Goal: Task Accomplishment & Management: Manage account settings

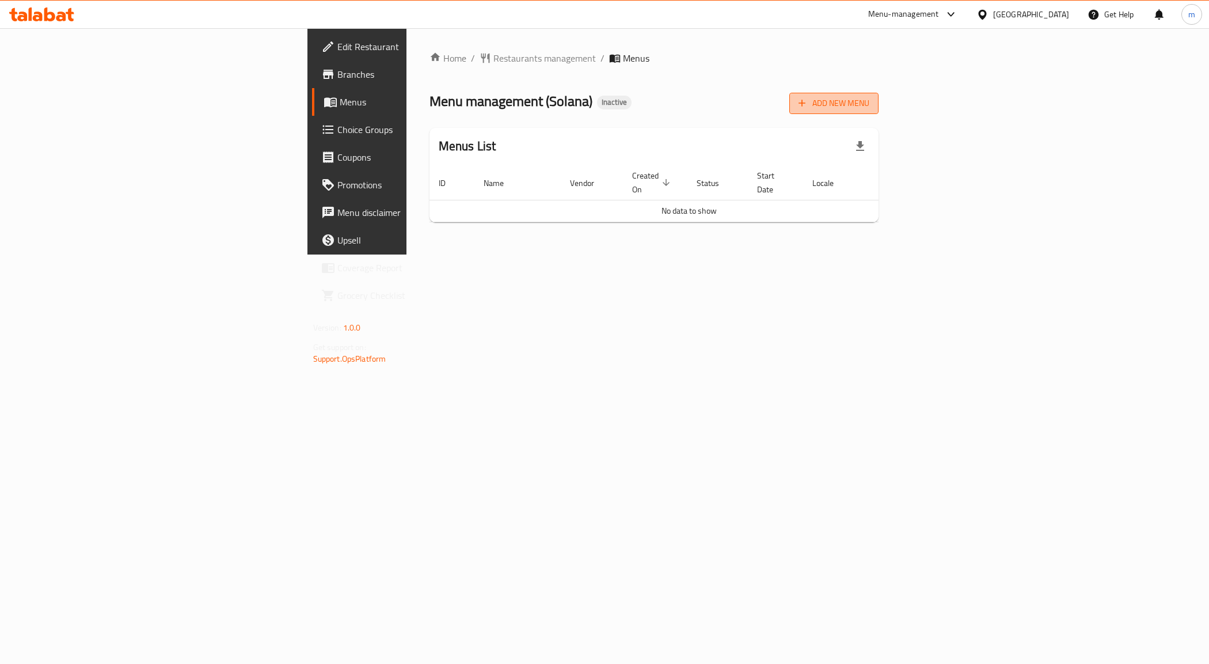
click at [879, 111] on button "Add New Menu" at bounding box center [834, 103] width 89 height 21
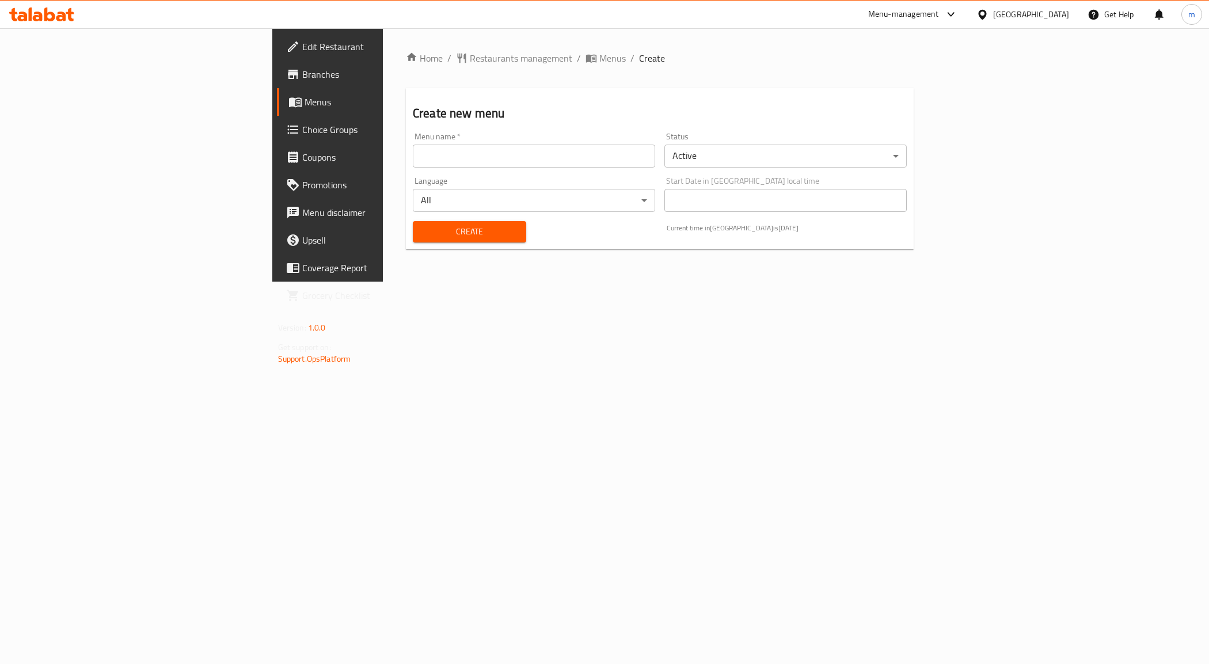
click at [439, 166] on input "text" at bounding box center [534, 156] width 242 height 23
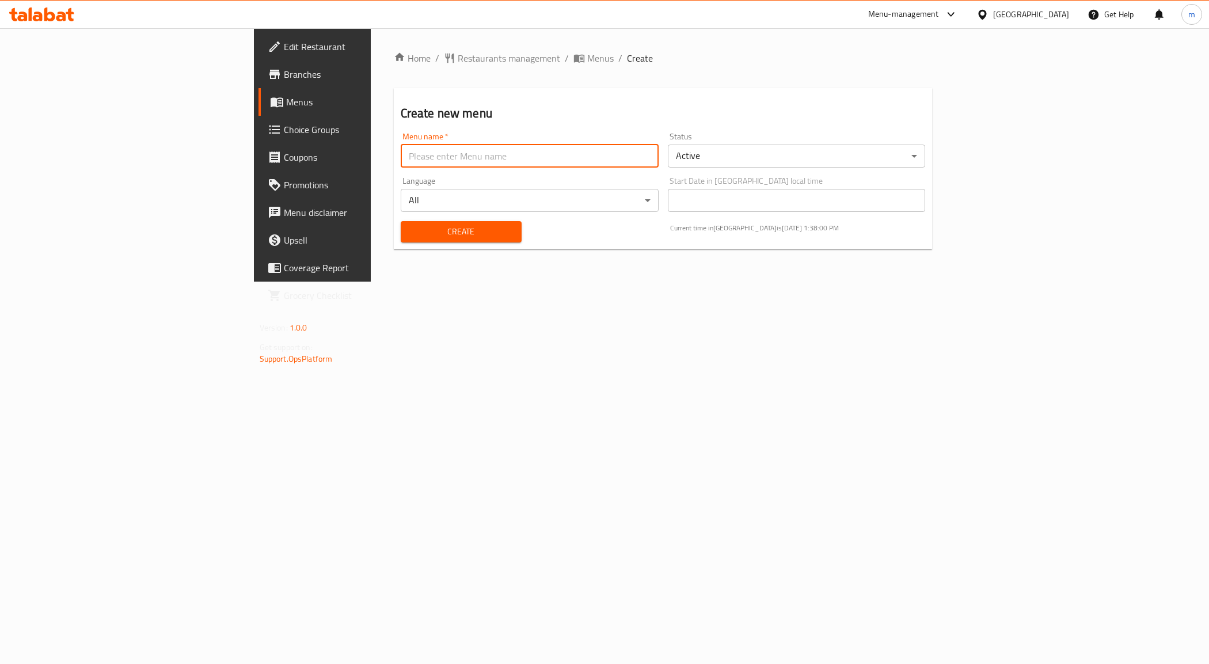
type input "[PERSON_NAME] 8035"
click at [394, 216] on div "Create" at bounding box center [461, 231] width 135 height 35
click at [401, 222] on button "Create" at bounding box center [461, 231] width 121 height 21
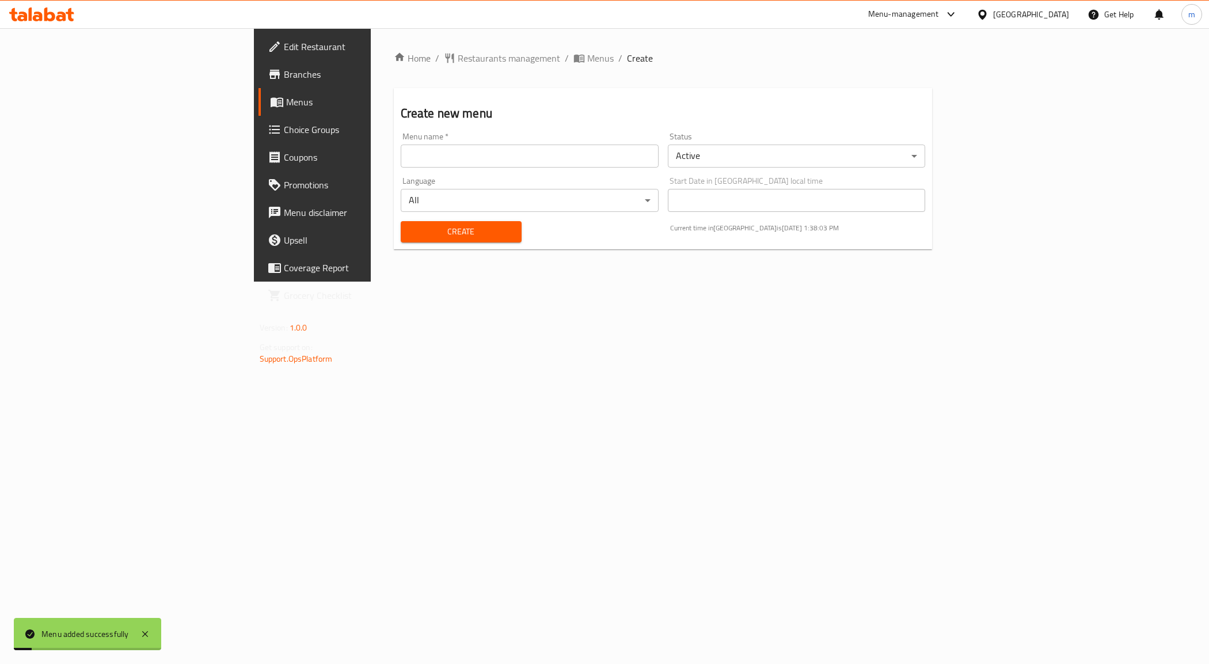
click at [286, 105] on span "Menus" at bounding box center [366, 102] width 161 height 14
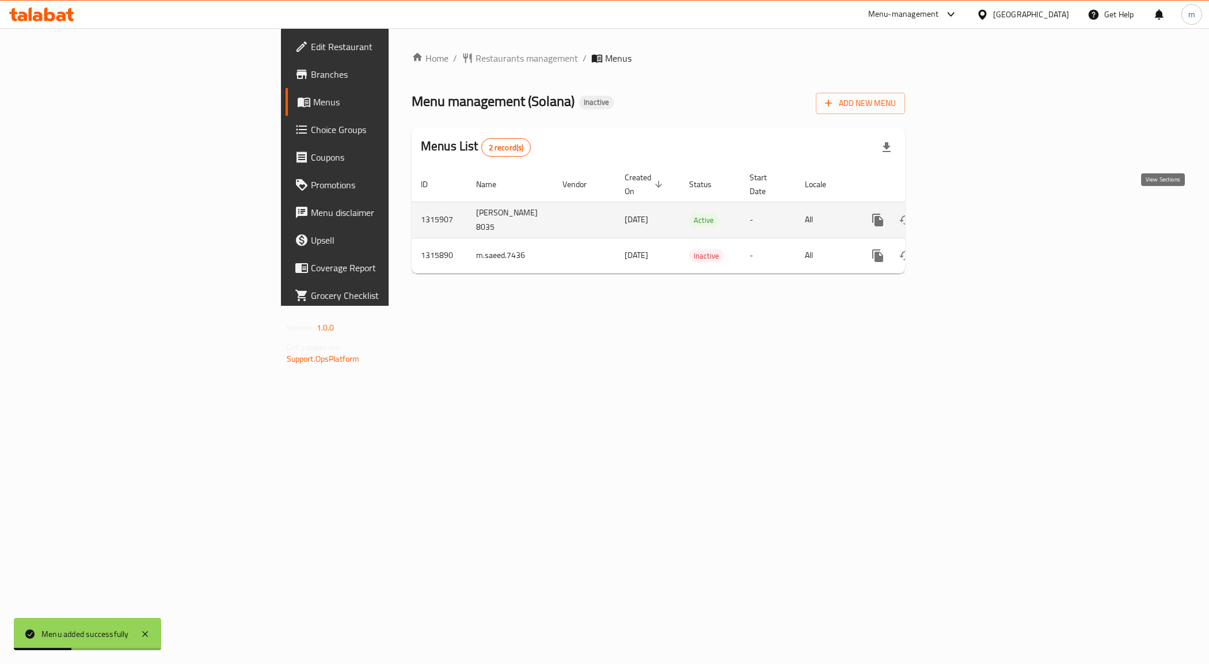
click at [968, 213] on icon "enhanced table" at bounding box center [961, 220] width 14 height 14
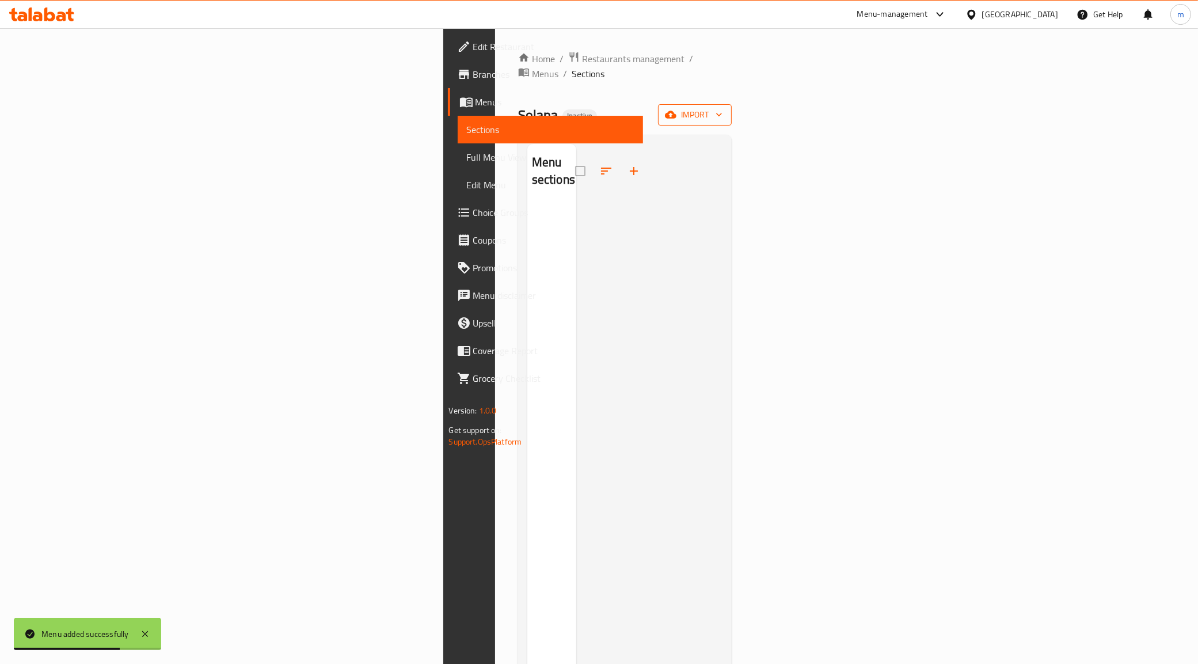
click at [723, 108] on span "import" at bounding box center [694, 115] width 55 height 14
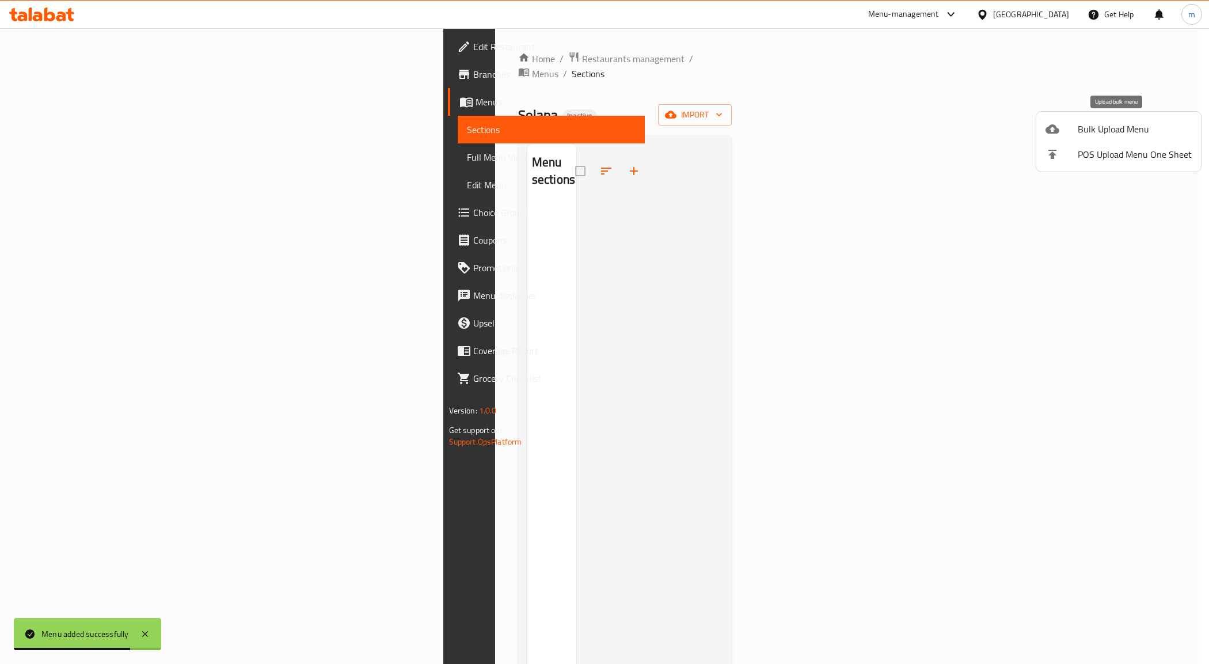
click at [1061, 131] on div at bounding box center [1062, 129] width 32 height 14
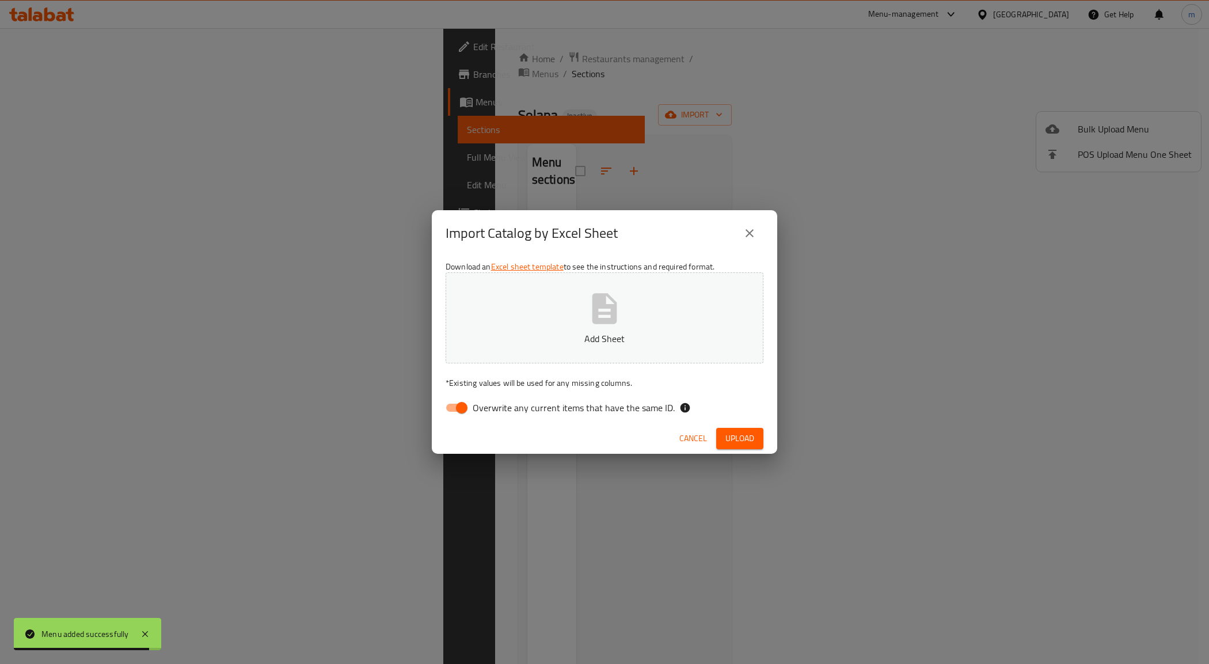
click at [505, 412] on span "Overwrite any current items that have the same ID." at bounding box center [574, 408] width 202 height 14
click at [495, 412] on input "Overwrite any current items that have the same ID." at bounding box center [462, 408] width 66 height 22
checkbox input "false"
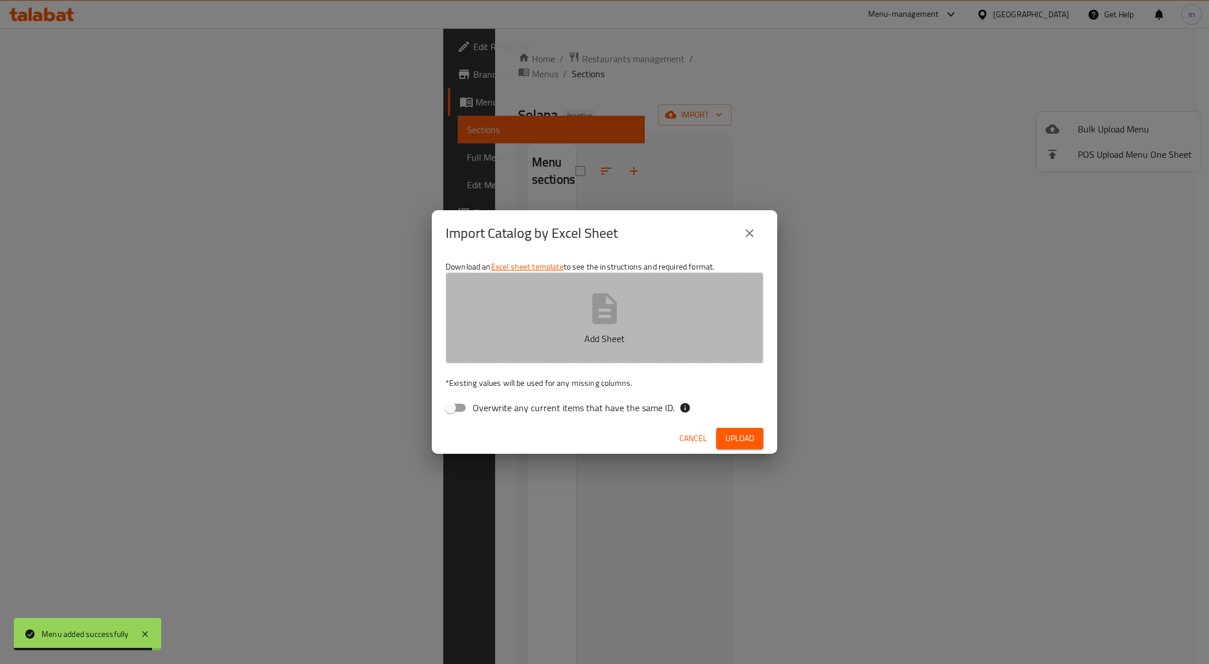
click at [563, 335] on p "Add Sheet" at bounding box center [605, 339] width 282 height 14
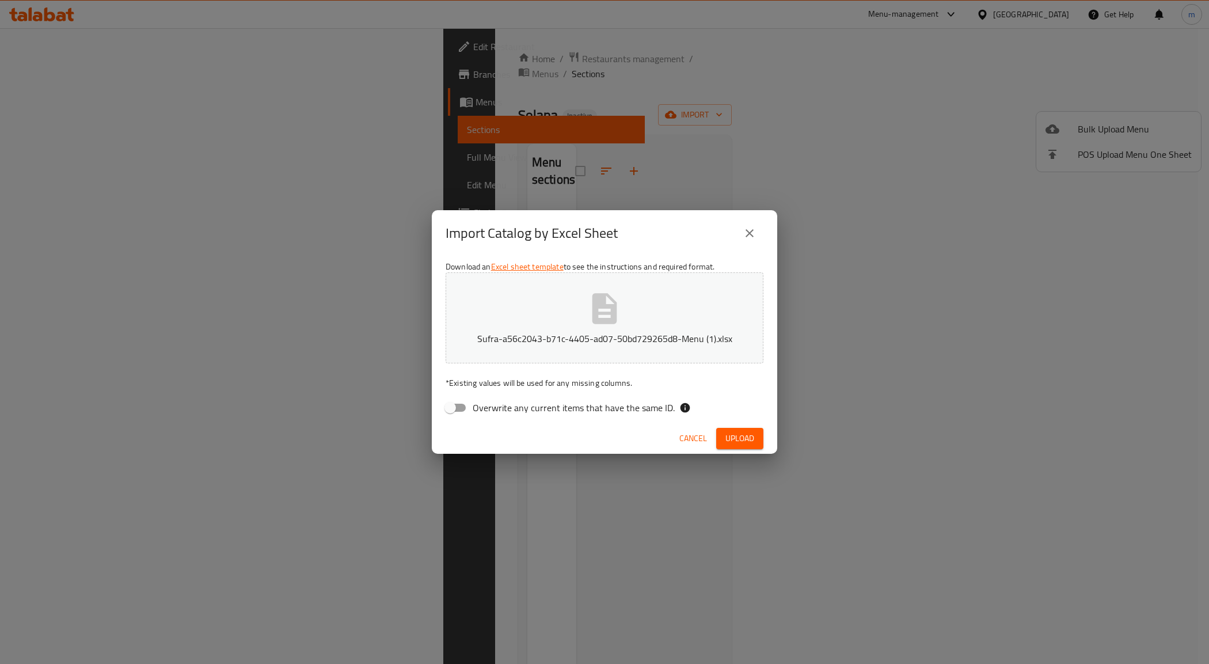
click at [745, 439] on span "Upload" at bounding box center [740, 438] width 29 height 14
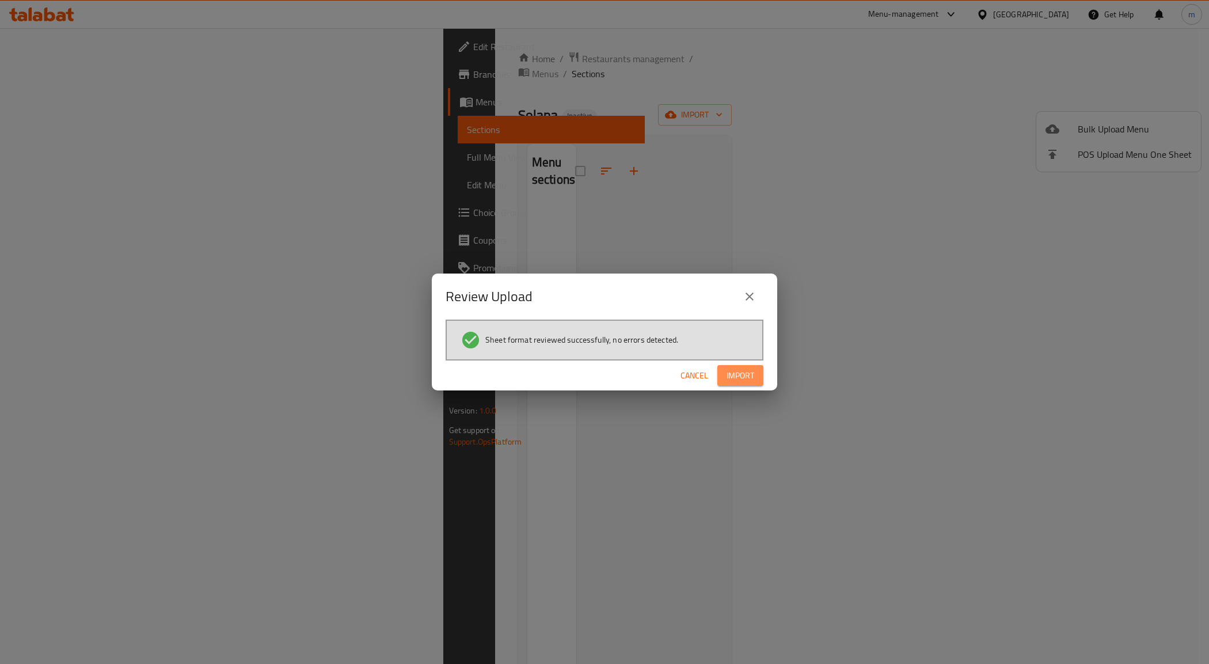
click at [749, 373] on span "Import" at bounding box center [741, 376] width 28 height 14
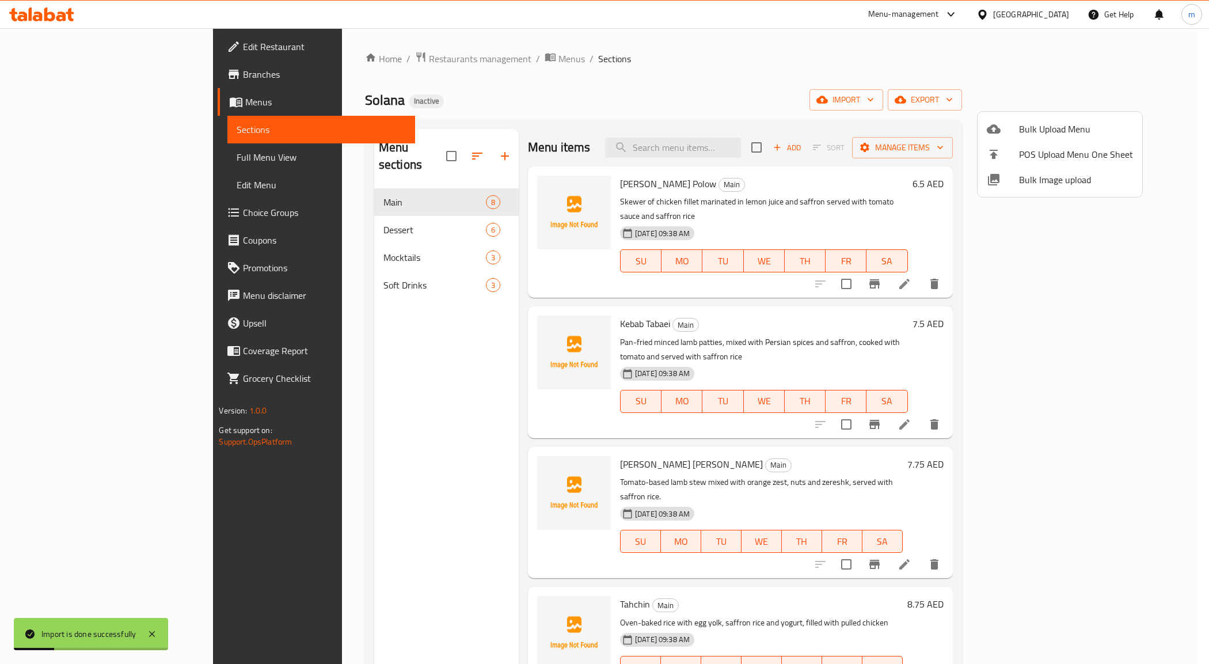
click at [875, 73] on div at bounding box center [604, 332] width 1209 height 664
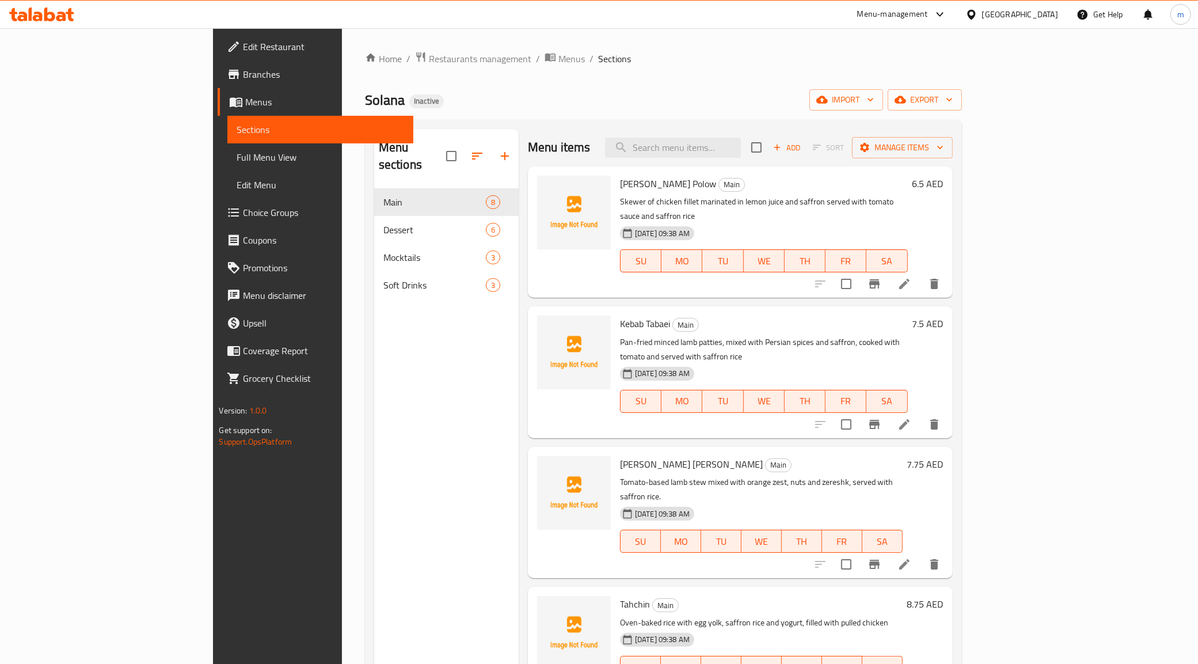
click at [921, 554] on li at bounding box center [905, 564] width 32 height 21
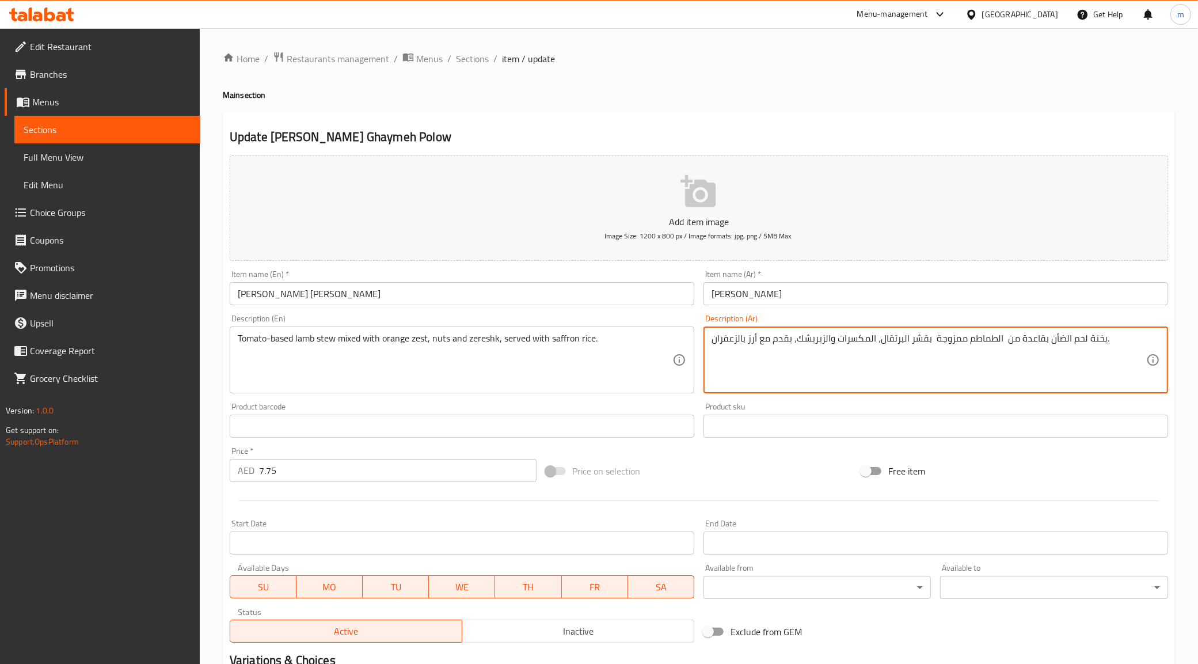
type textarea "يخنة لحم الضأن بقاعدة من الطماطم ممزوجة بقشر البرتقال، المكسرات والزيريشك، يقدم…"
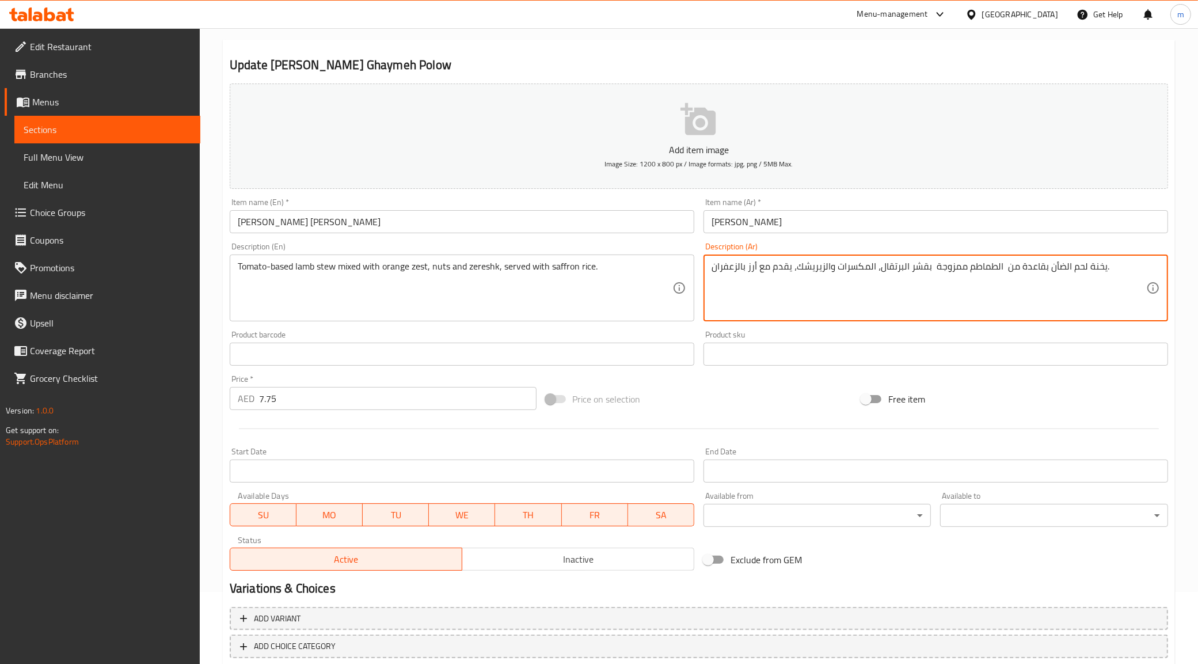
scroll to position [138, 0]
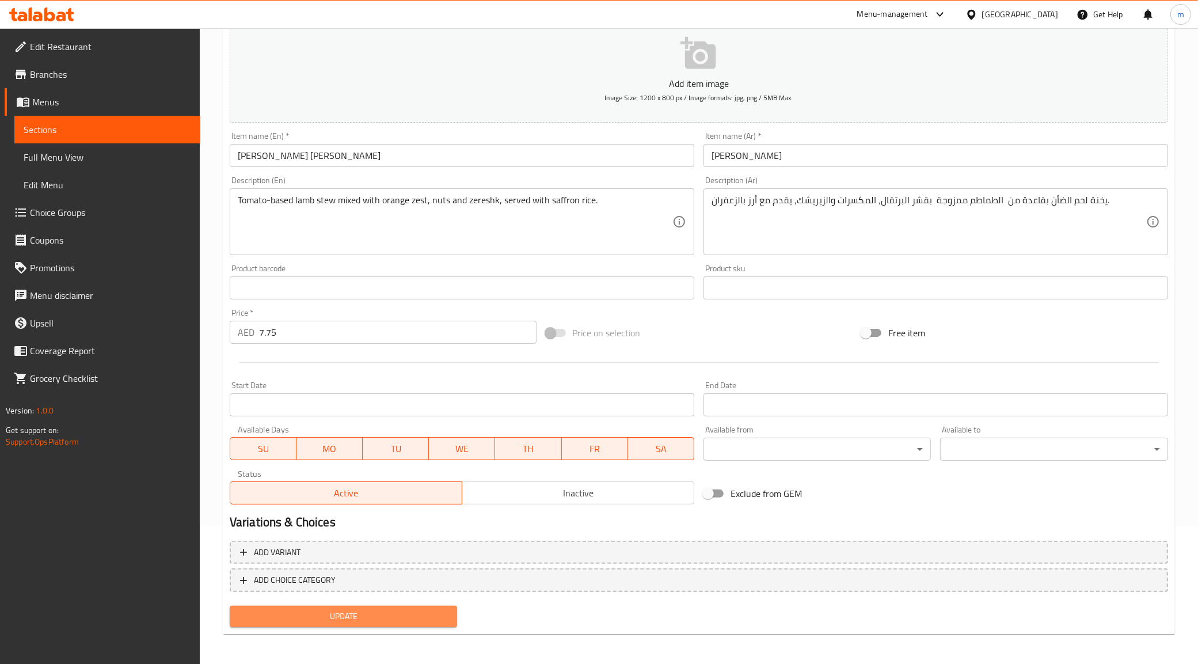
click at [335, 615] on span "Update" at bounding box center [344, 616] width 210 height 14
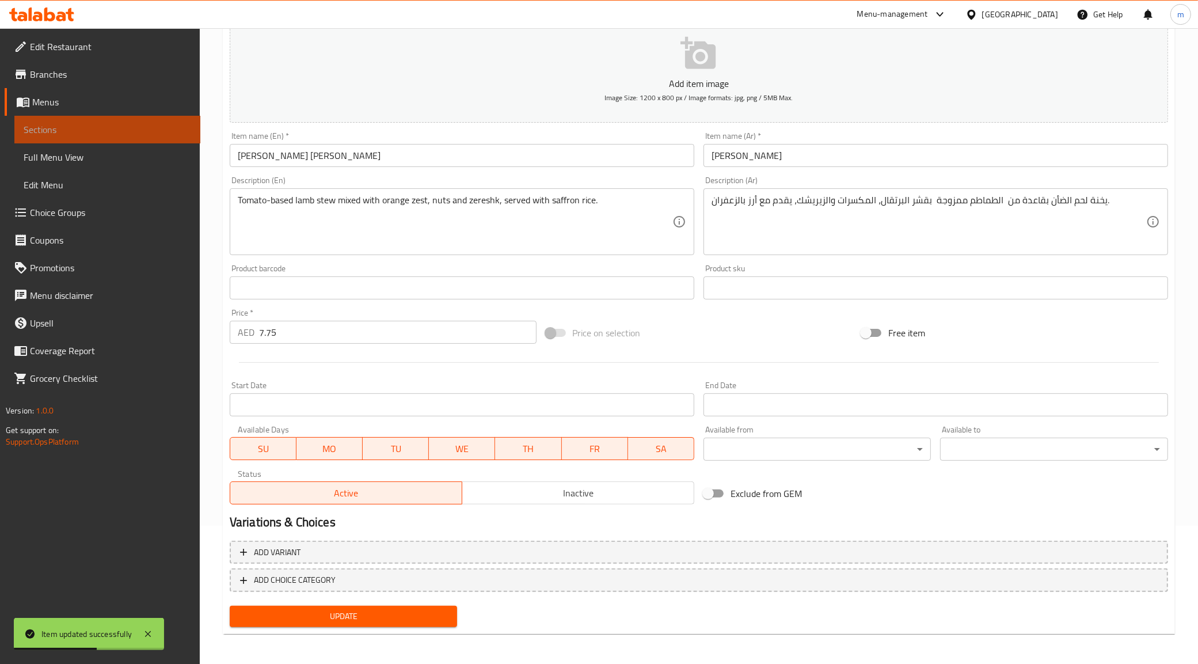
click at [62, 136] on link "Sections" at bounding box center [107, 130] width 186 height 28
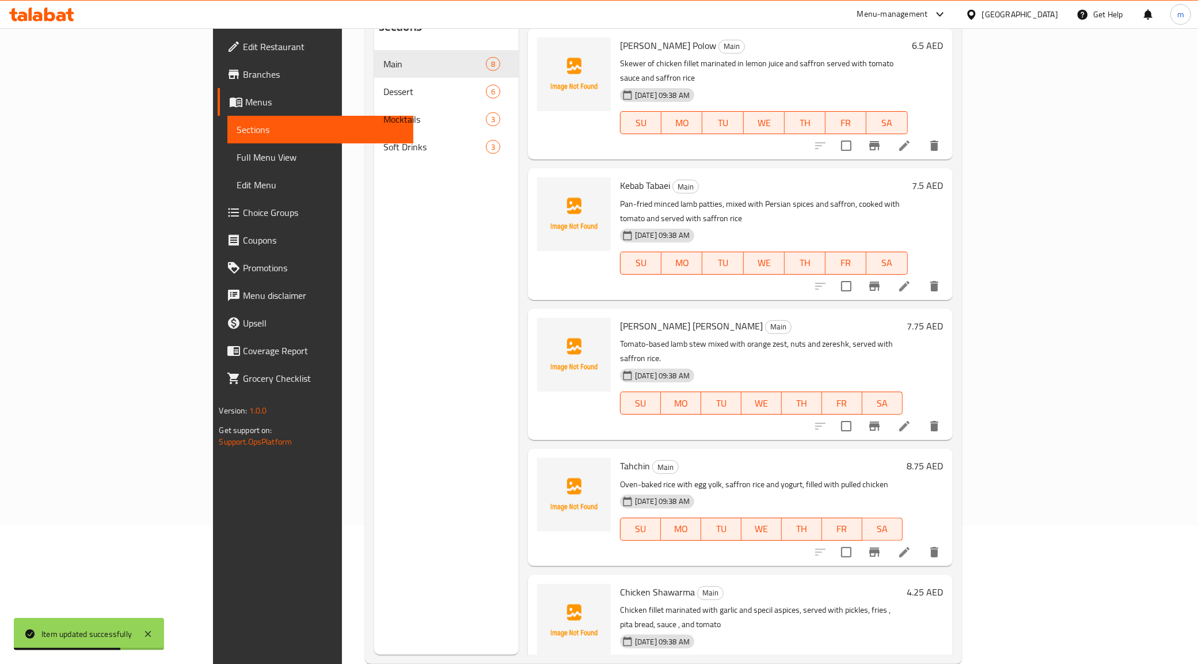
click at [910, 547] on icon at bounding box center [905, 552] width 10 height 10
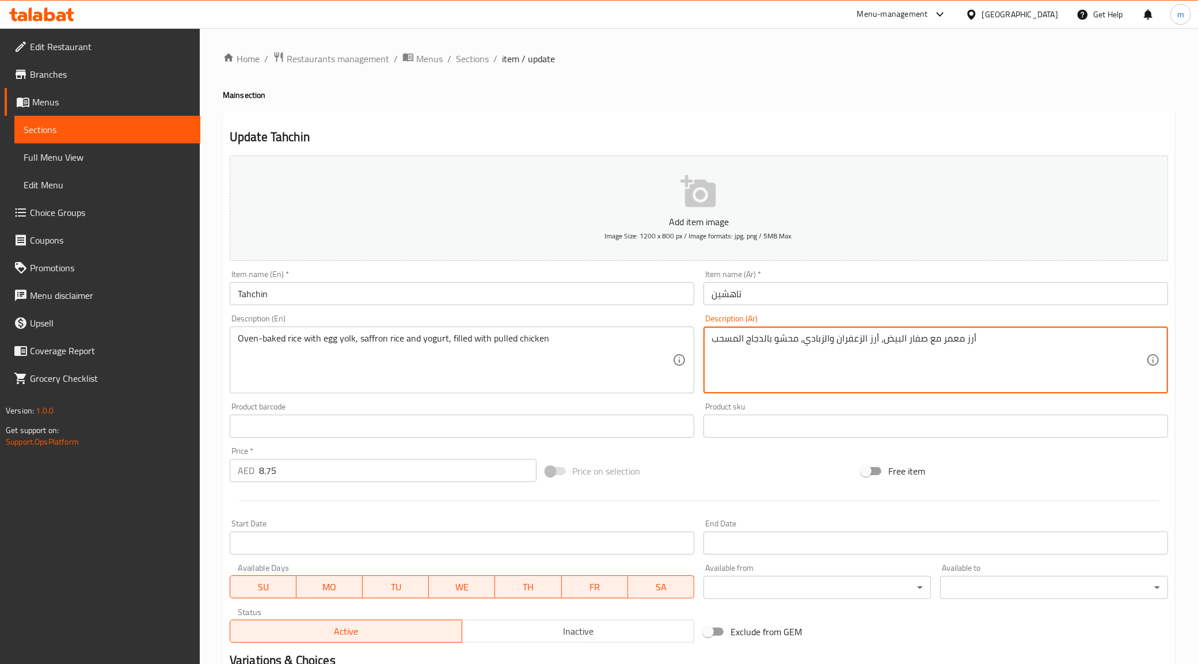
drag, startPoint x: 715, startPoint y: 341, endPoint x: 767, endPoint y: 354, distance: 54.1
paste textarea "دجاج مبشور"
click at [755, 339] on textarea "أرز معمر مع صفار البيض، أرز الزعفران والزبادي، محشو بادجاج مبشور" at bounding box center [929, 360] width 435 height 55
click at [989, 344] on textarea "أرز معمر مع صفار البيض، أرز الزعفران والزبادي، محشو بالدجاج مبشور" at bounding box center [929, 360] width 435 height 55
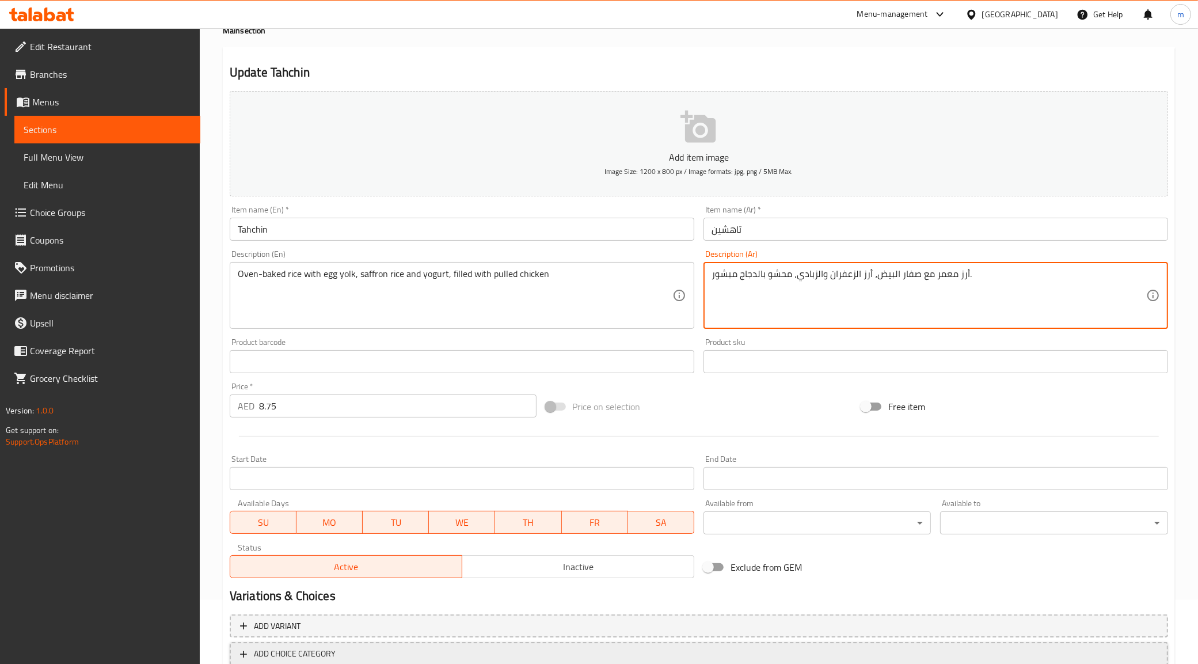
scroll to position [138, 0]
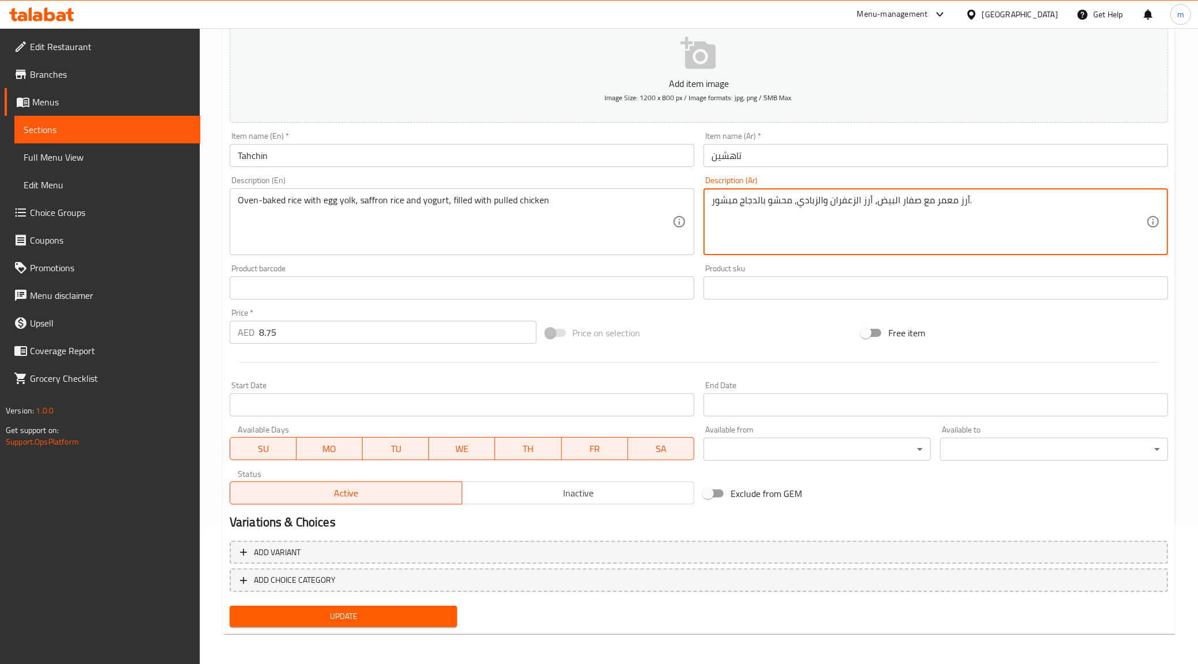
type textarea "أرز معمر مع صفار البيض، أرز الزعفران والزبادي، محشو بالدجاج مبشور."
click at [355, 617] on span "Update" at bounding box center [344, 616] width 210 height 14
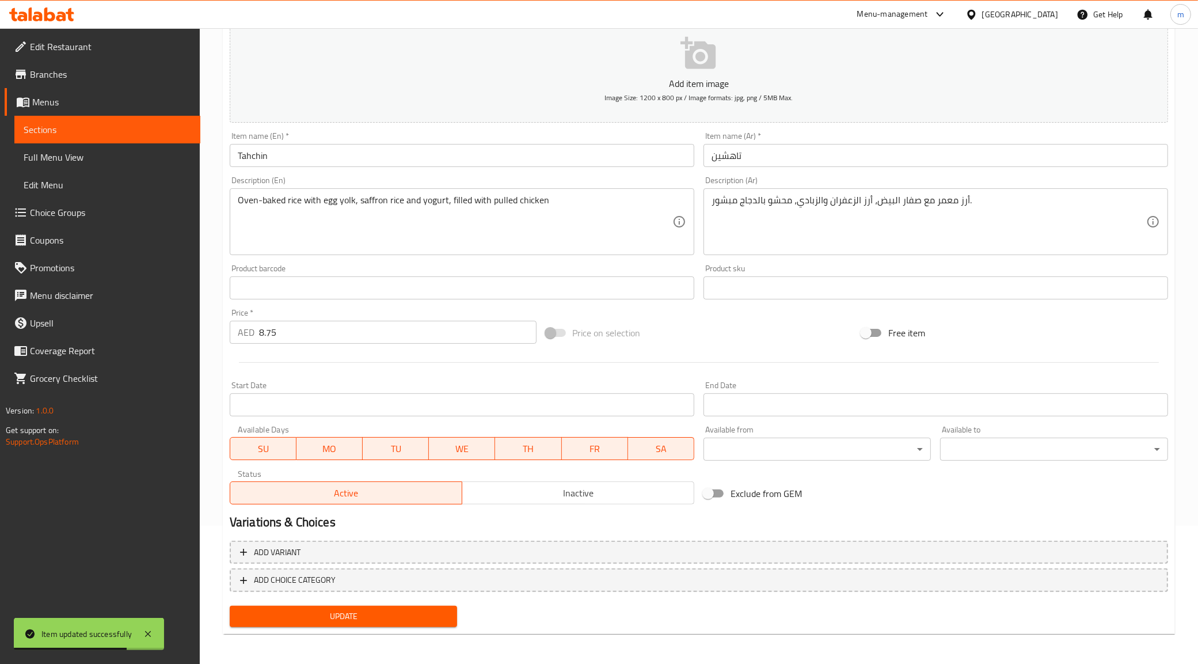
click at [59, 134] on span "Sections" at bounding box center [108, 130] width 168 height 14
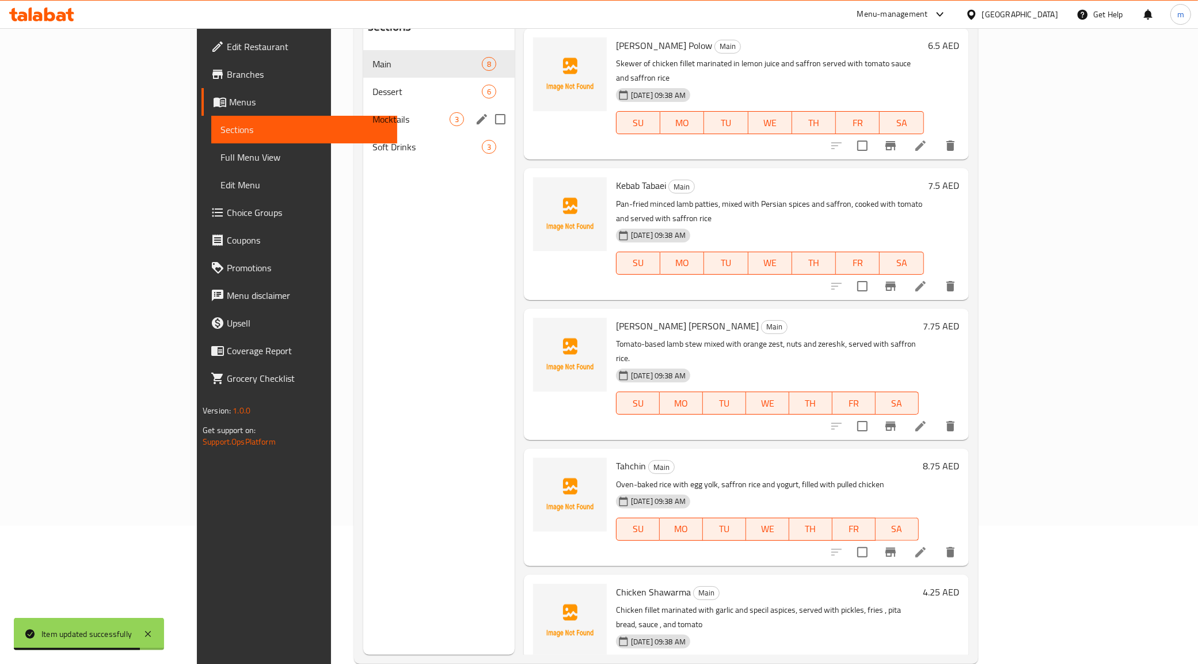
click at [373, 112] on span "Mocktails" at bounding box center [411, 119] width 77 height 14
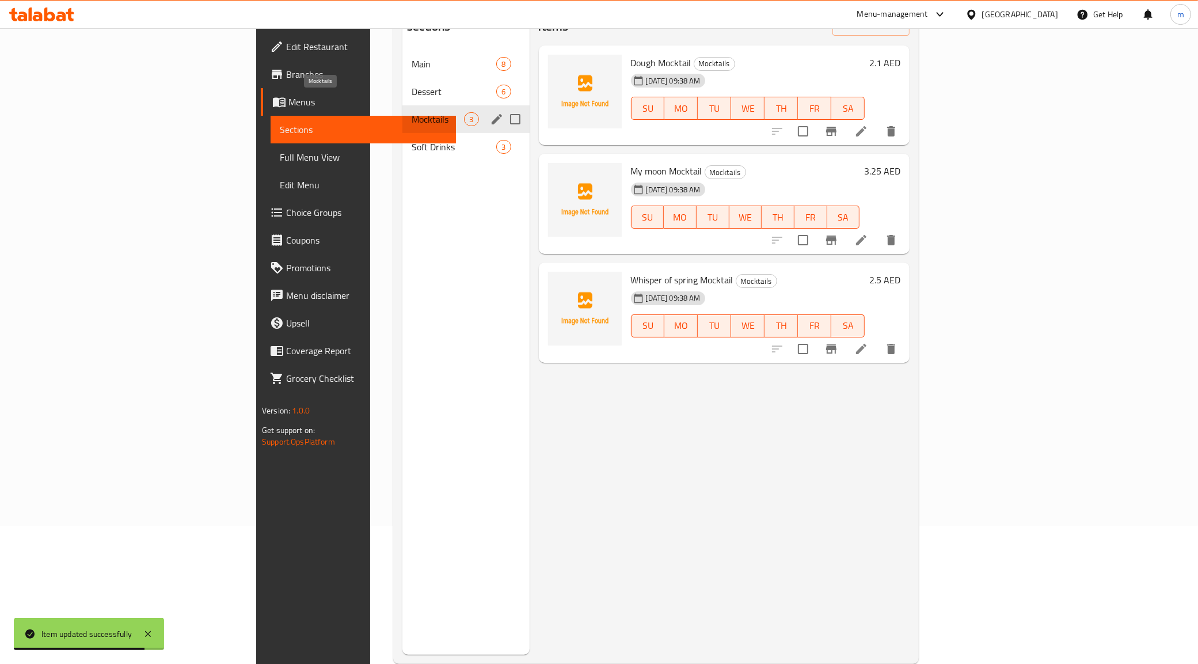
click at [412, 85] on span "Dessert" at bounding box center [454, 92] width 85 height 14
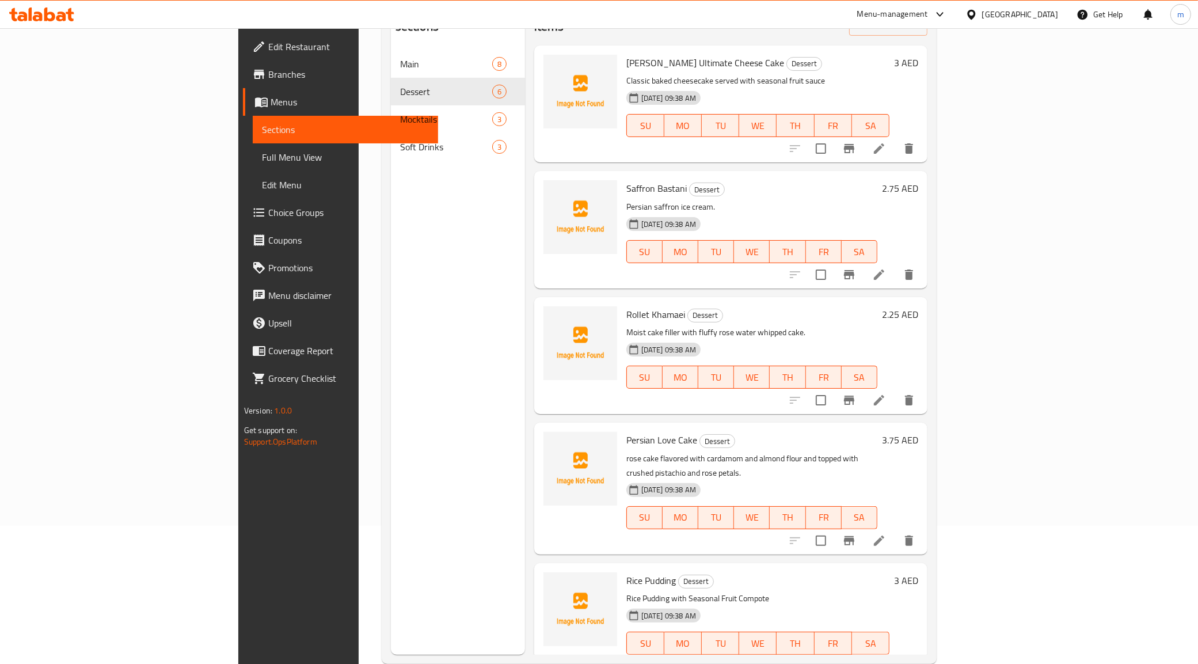
click at [886, 142] on icon at bounding box center [880, 149] width 14 height 14
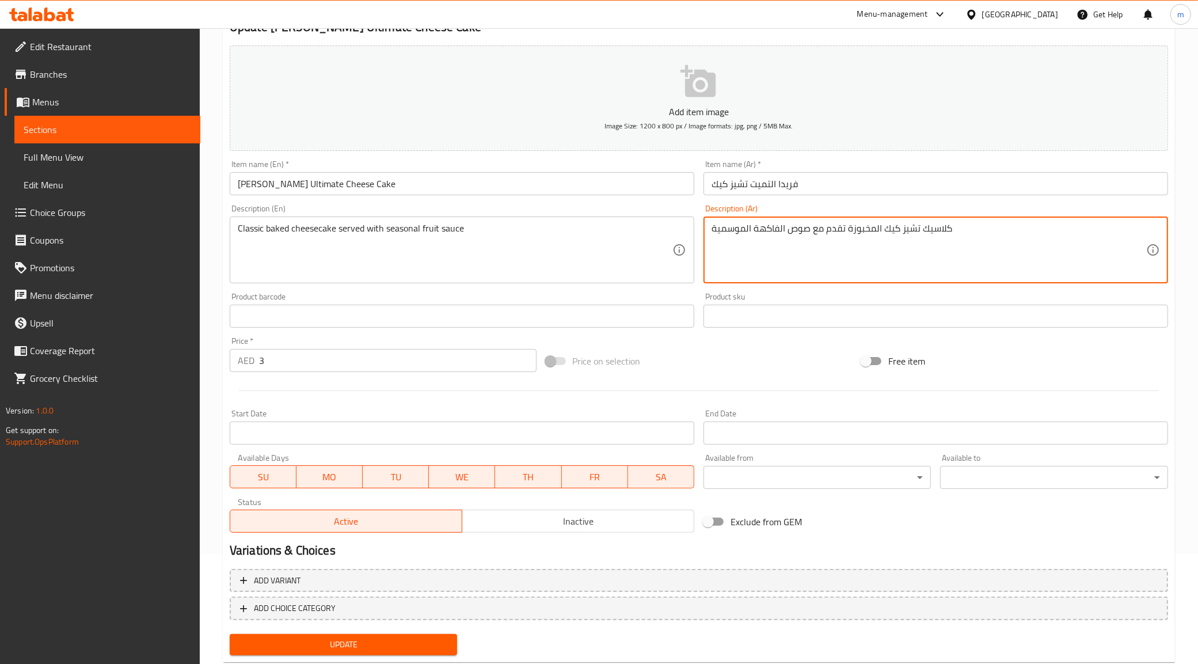
scroll to position [138, 0]
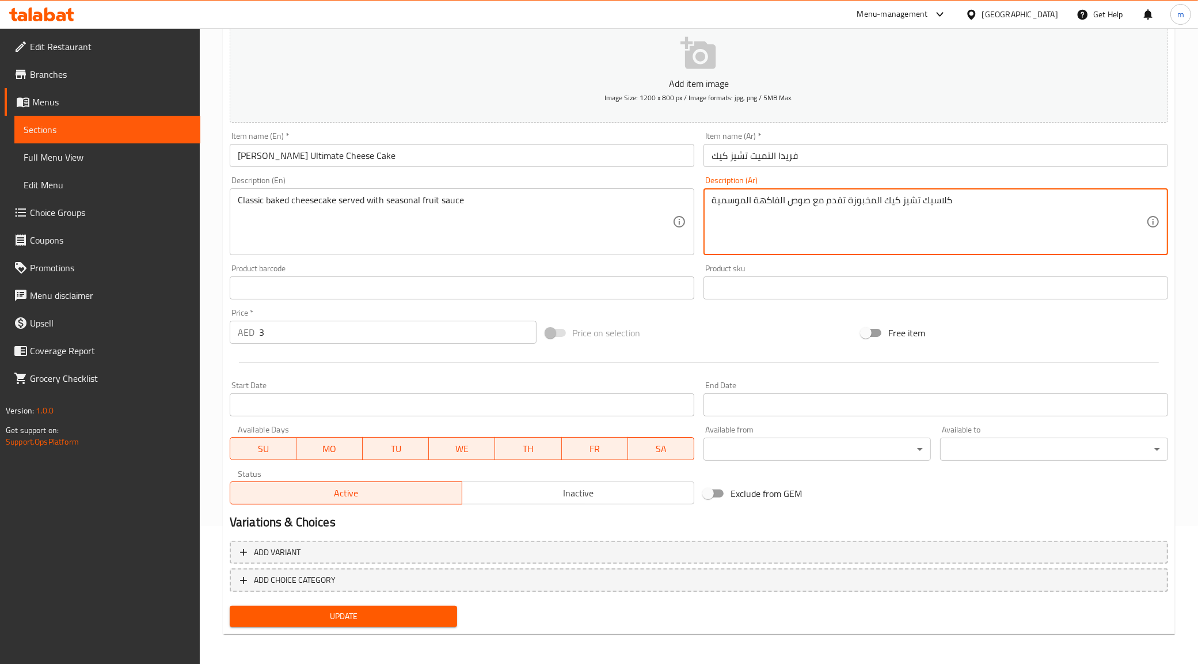
type textarea "كلاسيك تشيز كيك المخبوزة تقدم مع صوص الفاكهة الموسمية"
click at [370, 618] on span "Update" at bounding box center [344, 616] width 210 height 14
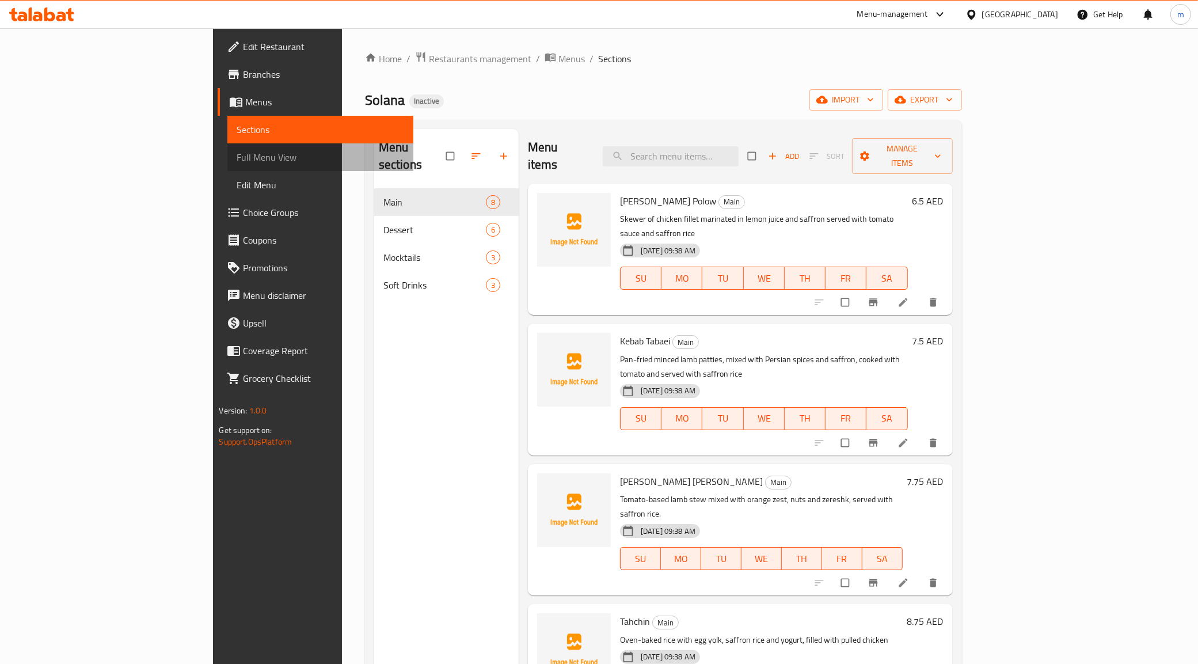
click at [237, 161] on span "Full Menu View" at bounding box center [321, 157] width 168 height 14
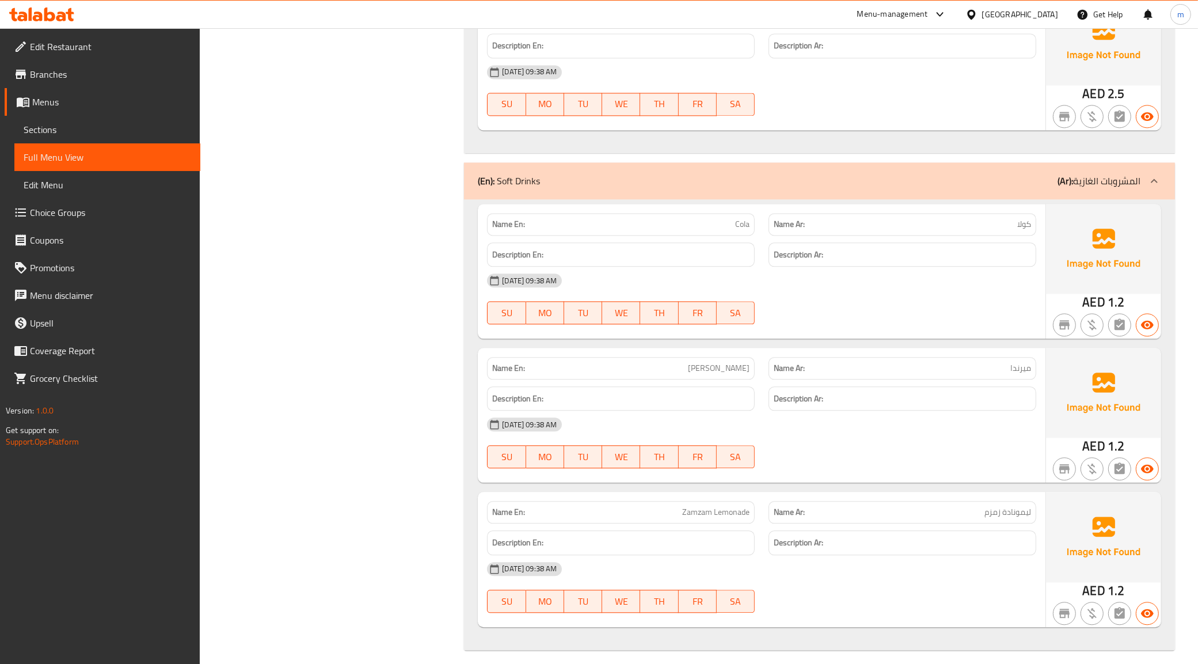
scroll to position [2774, 0]
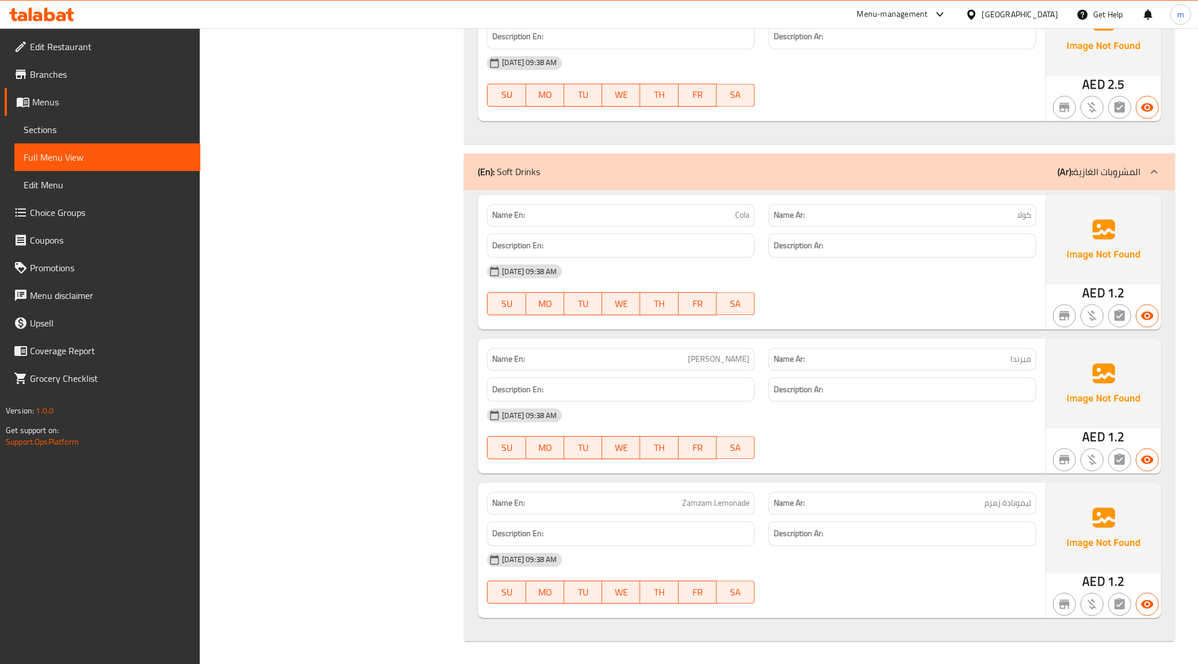
click at [737, 364] on span "Mirinda" at bounding box center [719, 359] width 62 height 12
copy span "Mirinda"
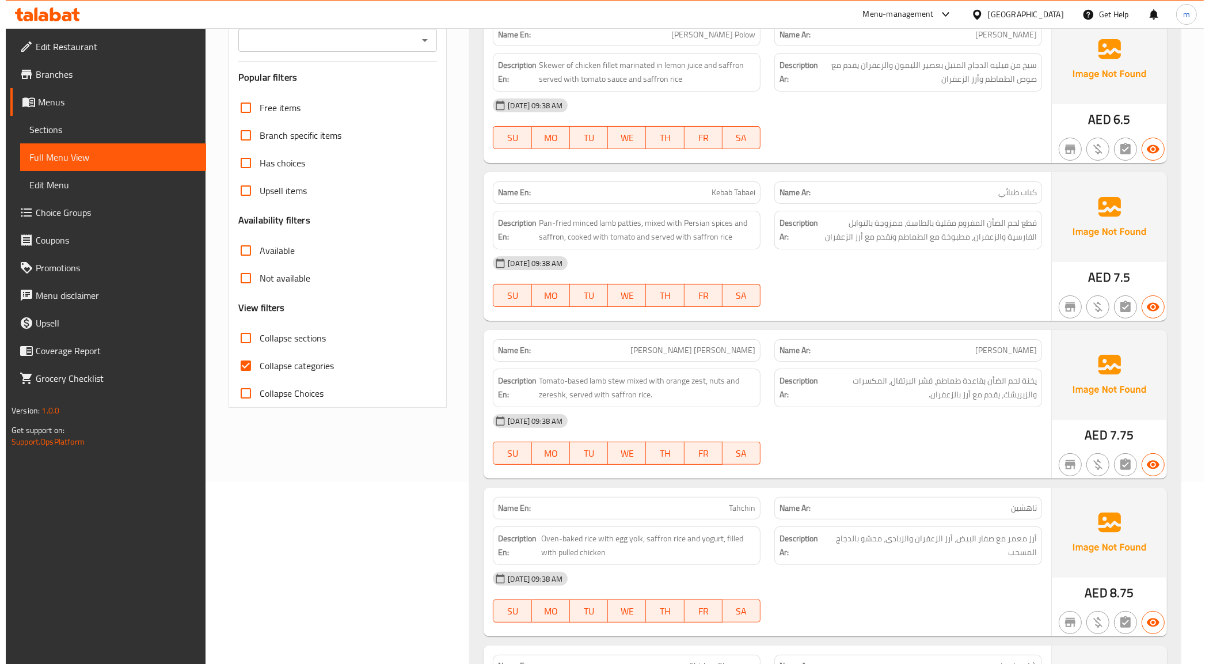
scroll to position [0, 0]
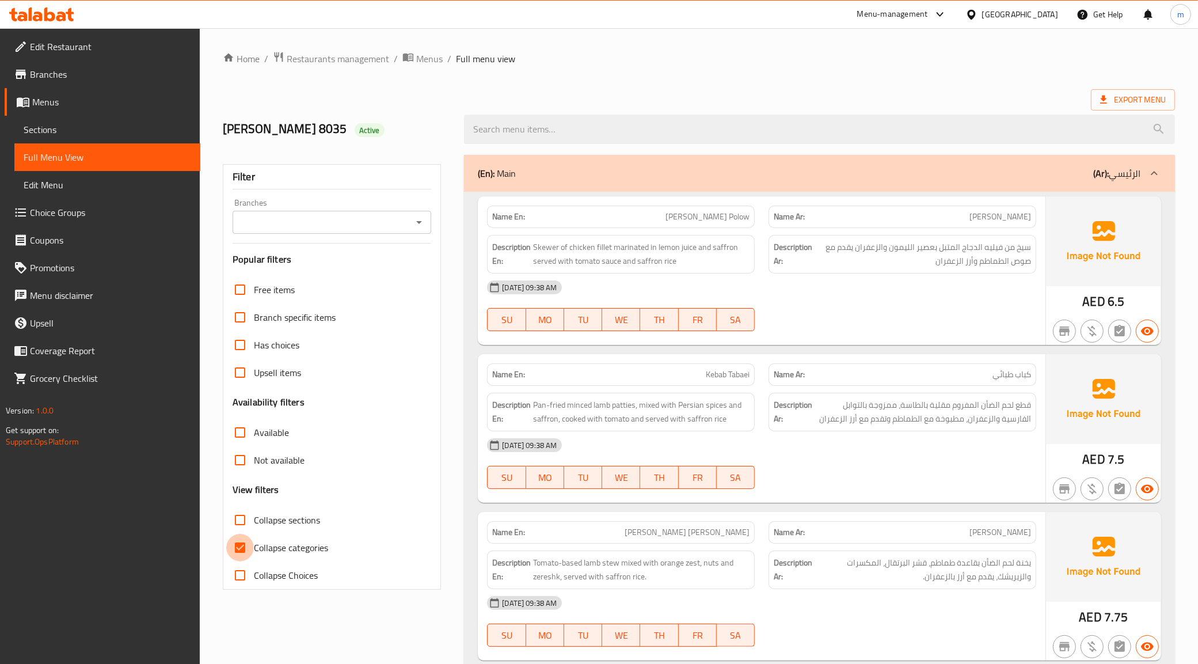
click at [252, 549] on input "Collapse categories" at bounding box center [240, 548] width 28 height 28
checkbox input "false"
click at [799, 91] on div "Export Menu" at bounding box center [699, 99] width 953 height 21
click at [1118, 108] on span "Export Menu" at bounding box center [1133, 99] width 84 height 21
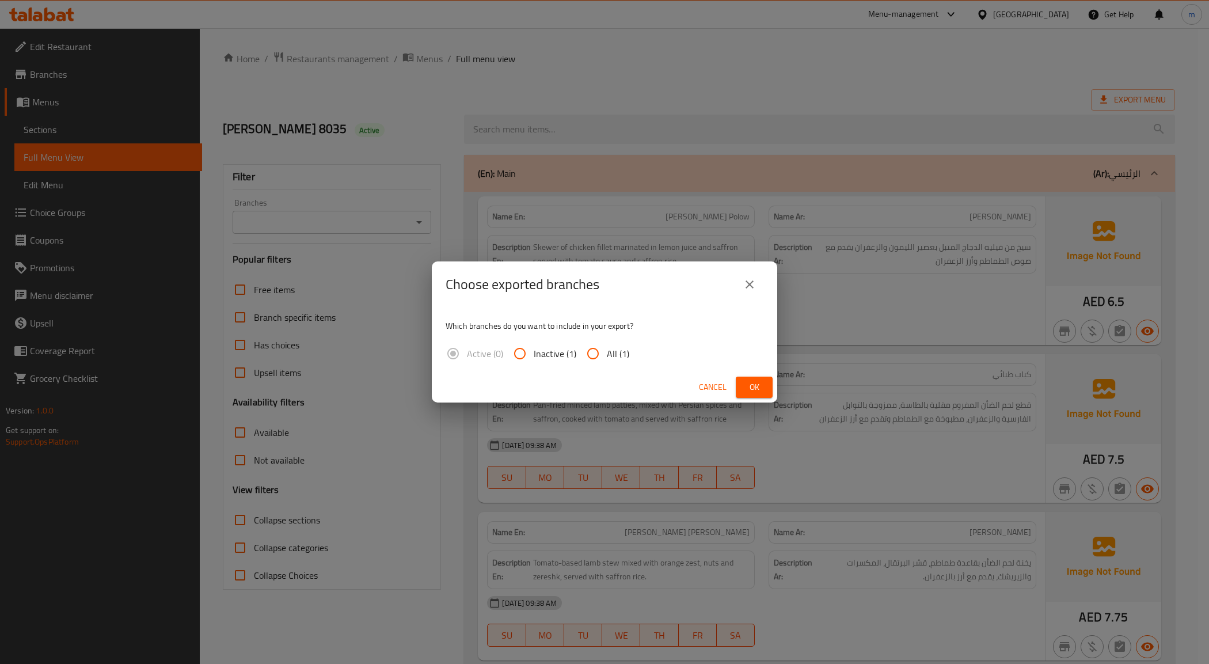
click at [579, 347] on input "All (1)" at bounding box center [593, 354] width 28 height 28
radio input "true"
click at [593, 352] on input "All (1)" at bounding box center [593, 354] width 28 height 28
click at [760, 376] on div "Cancel Ok" at bounding box center [605, 387] width 346 height 31
click at [759, 377] on button "Ok" at bounding box center [754, 387] width 37 height 21
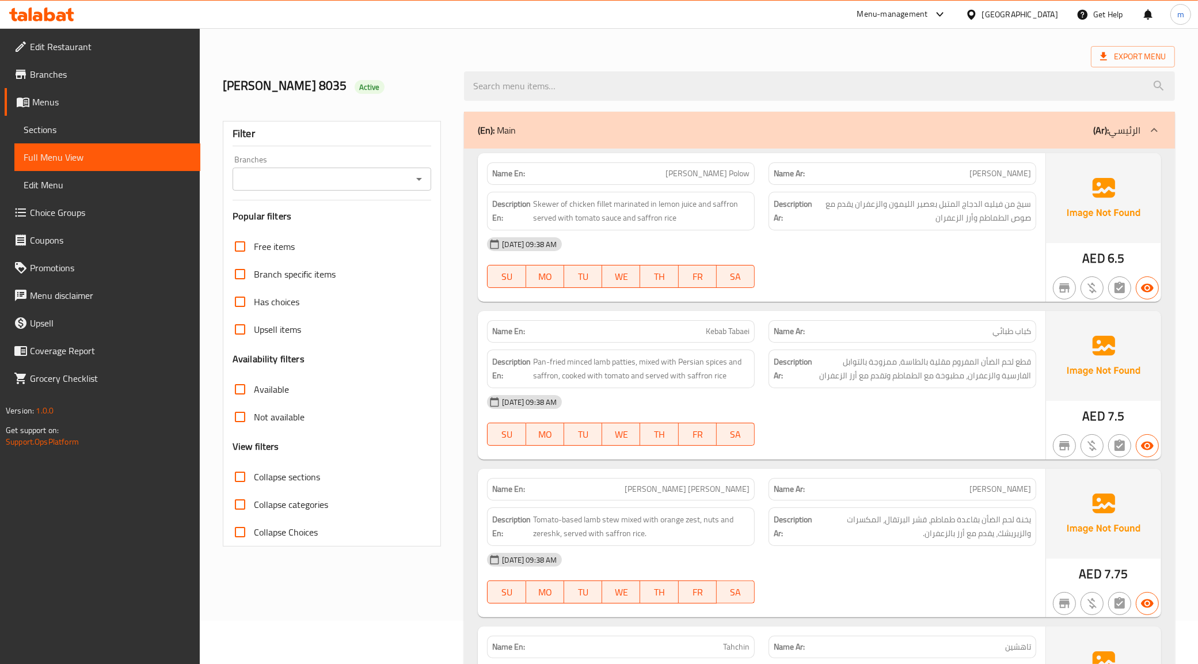
scroll to position [216, 0]
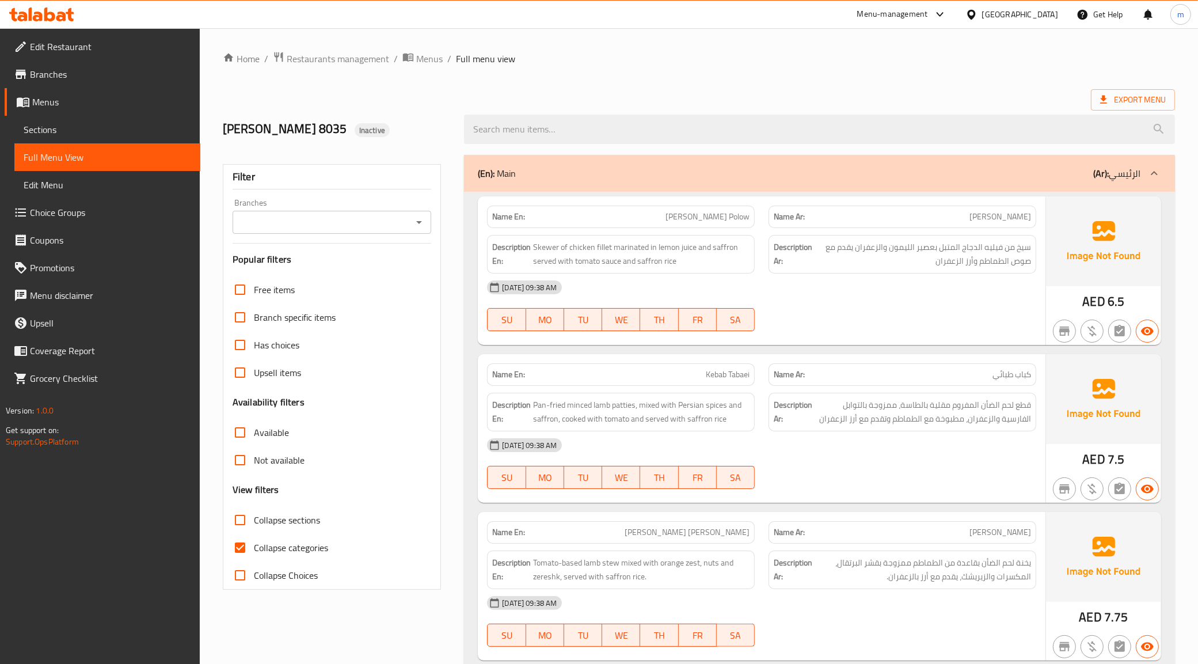
click at [58, 125] on span "Sections" at bounding box center [108, 130] width 168 height 14
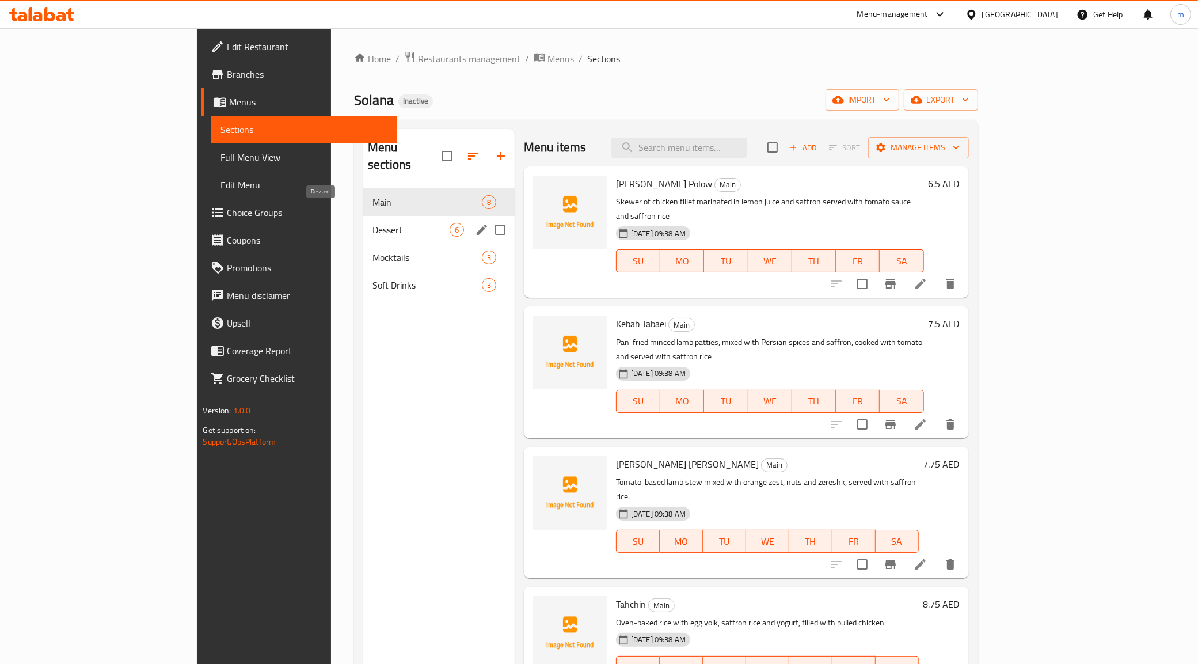
click at [373, 223] on span "Dessert" at bounding box center [411, 230] width 77 height 14
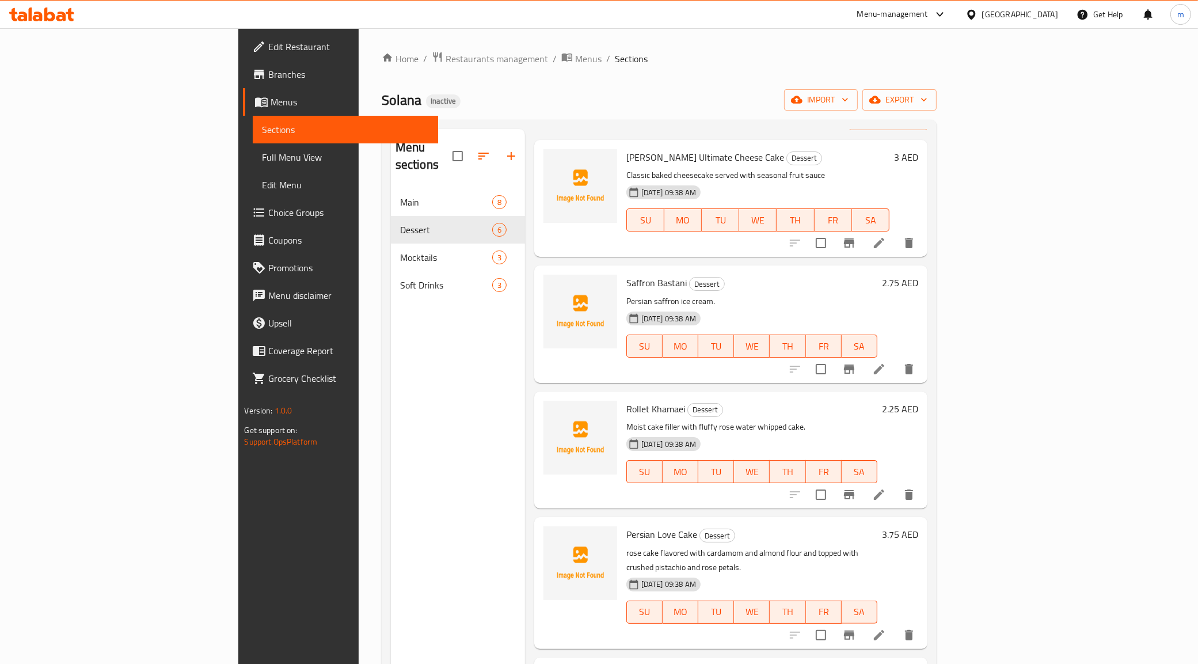
scroll to position [119, 0]
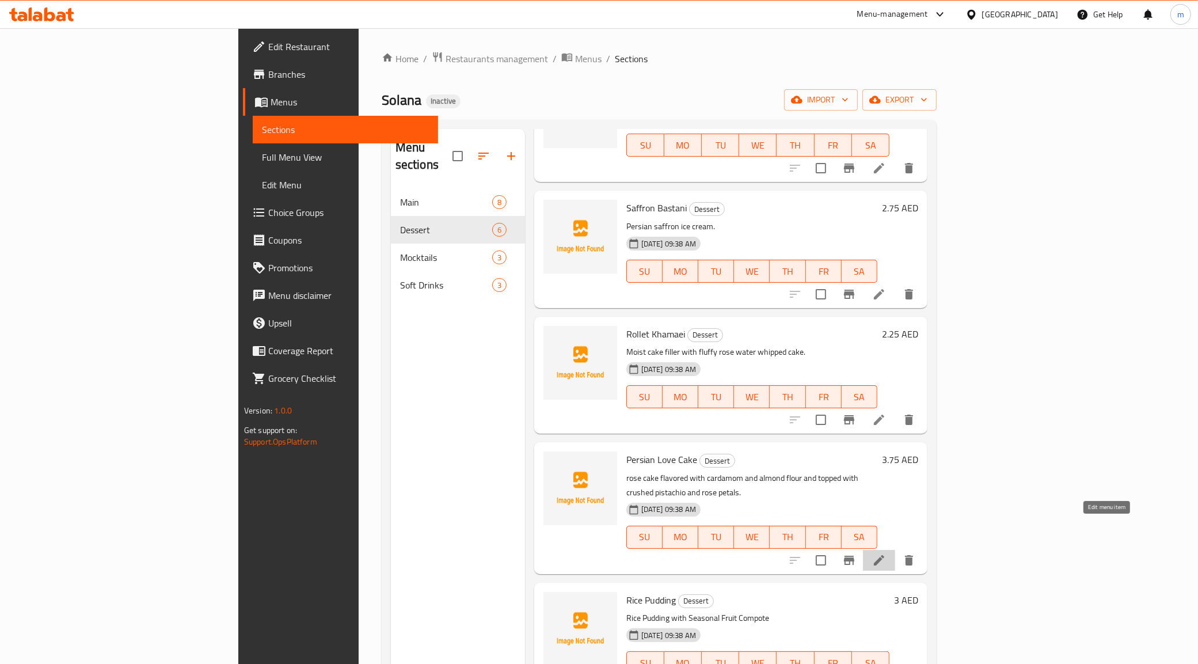
click at [886, 553] on icon at bounding box center [880, 560] width 14 height 14
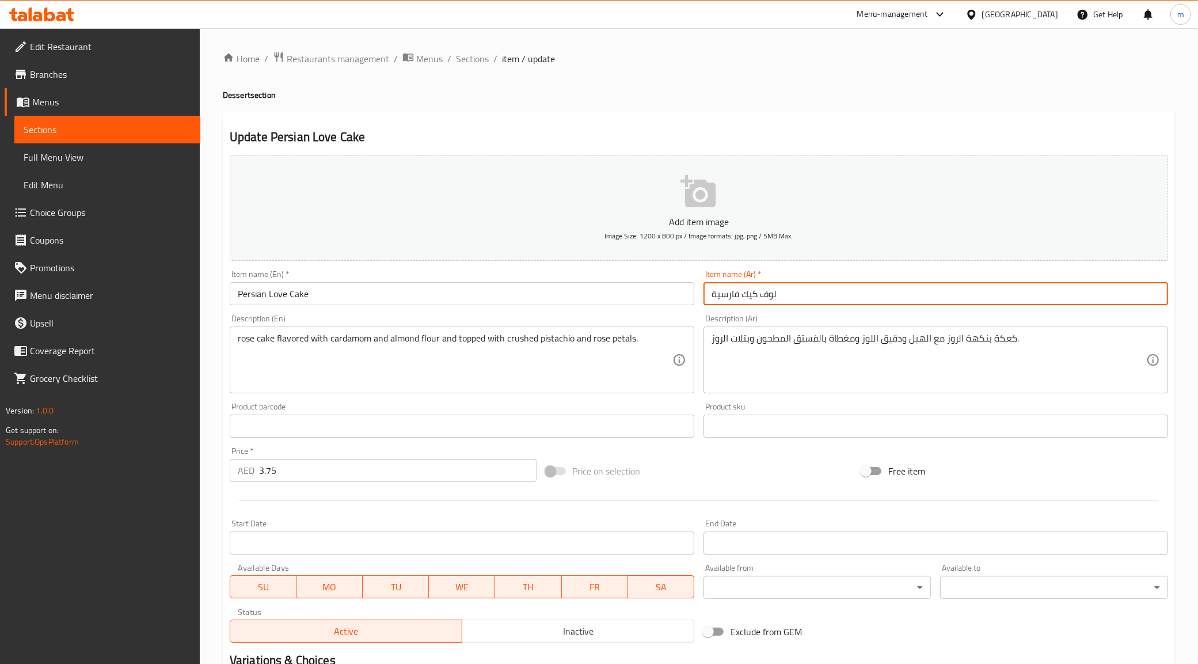
click at [738, 293] on input "لوف كيك فارسية" at bounding box center [936, 293] width 465 height 23
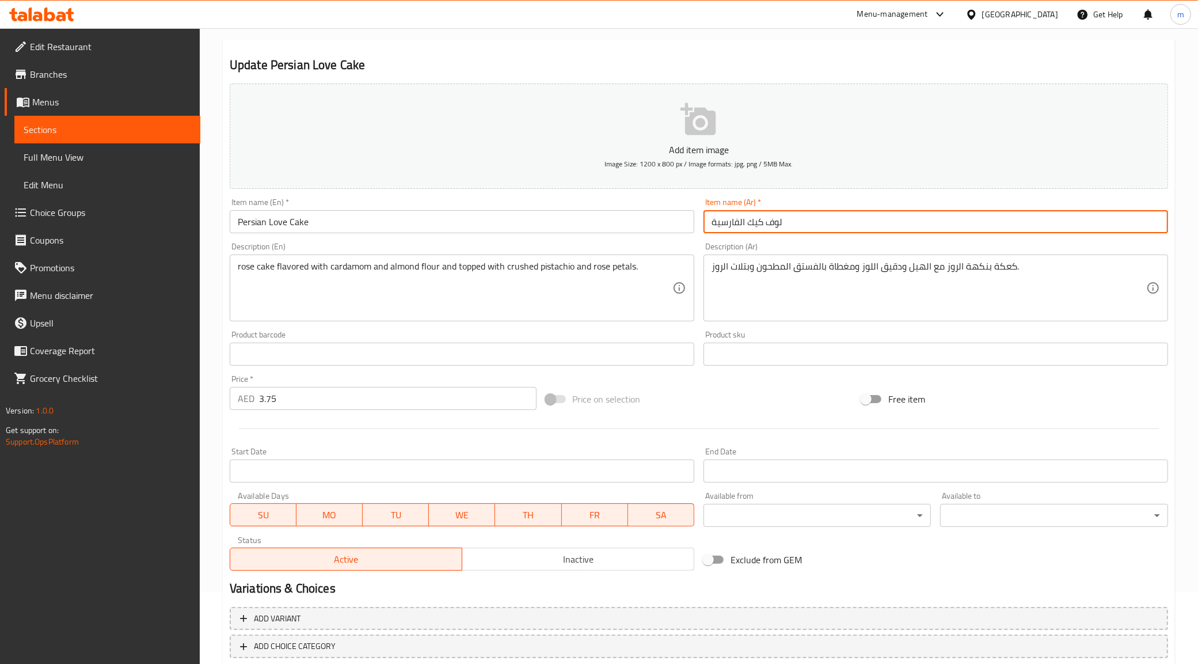
scroll to position [138, 0]
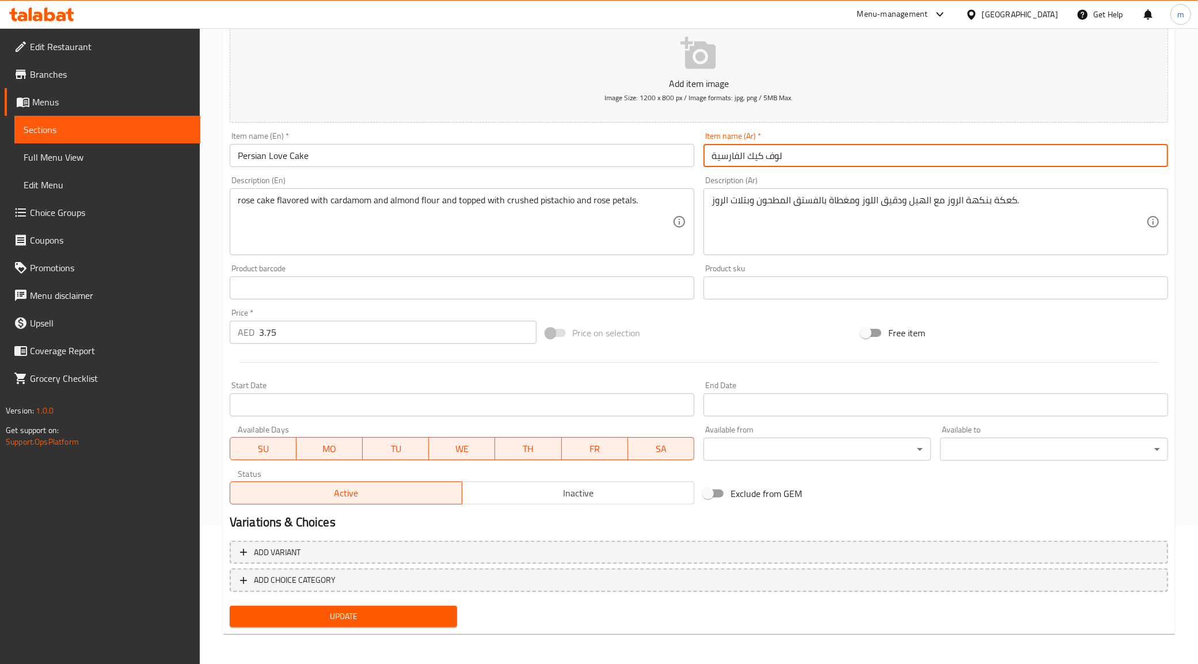
type input "لوف كيك الفارسية"
click at [350, 612] on span "Update" at bounding box center [344, 616] width 210 height 14
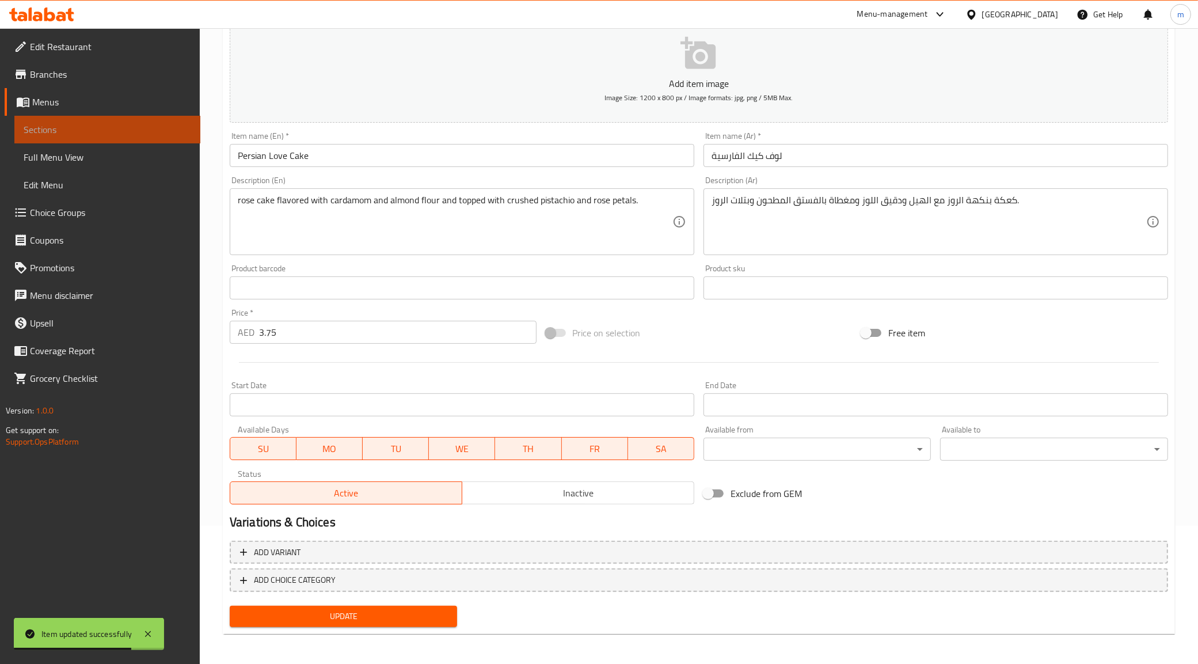
click at [118, 131] on span "Sections" at bounding box center [108, 130] width 168 height 14
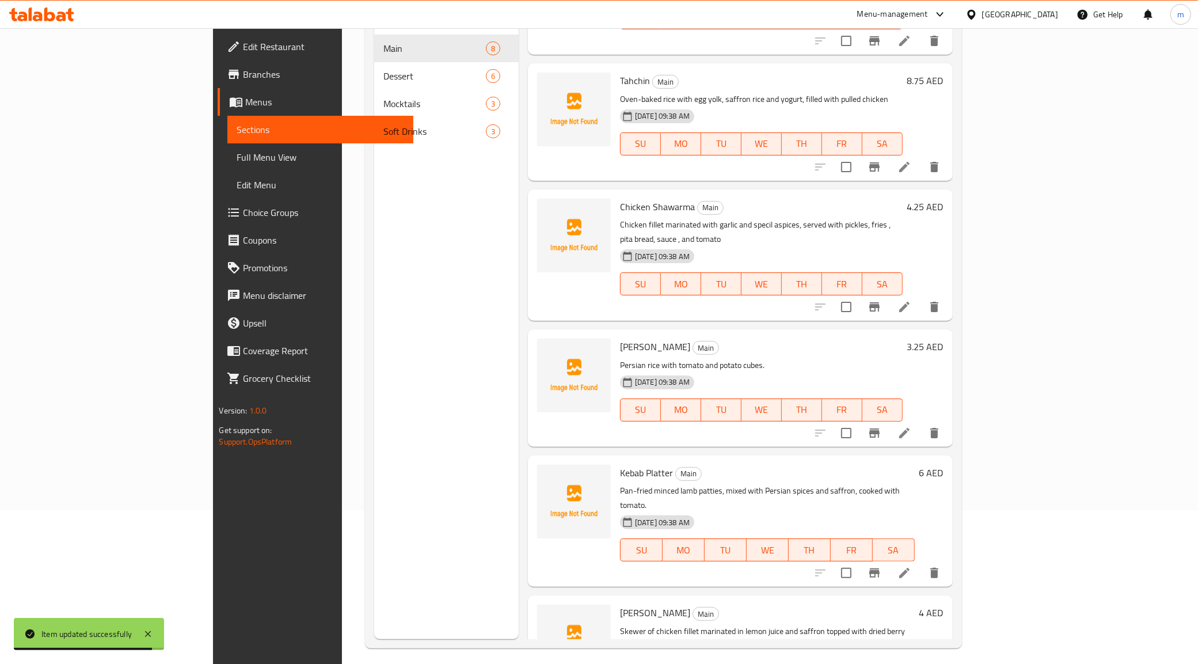
scroll to position [162, 0]
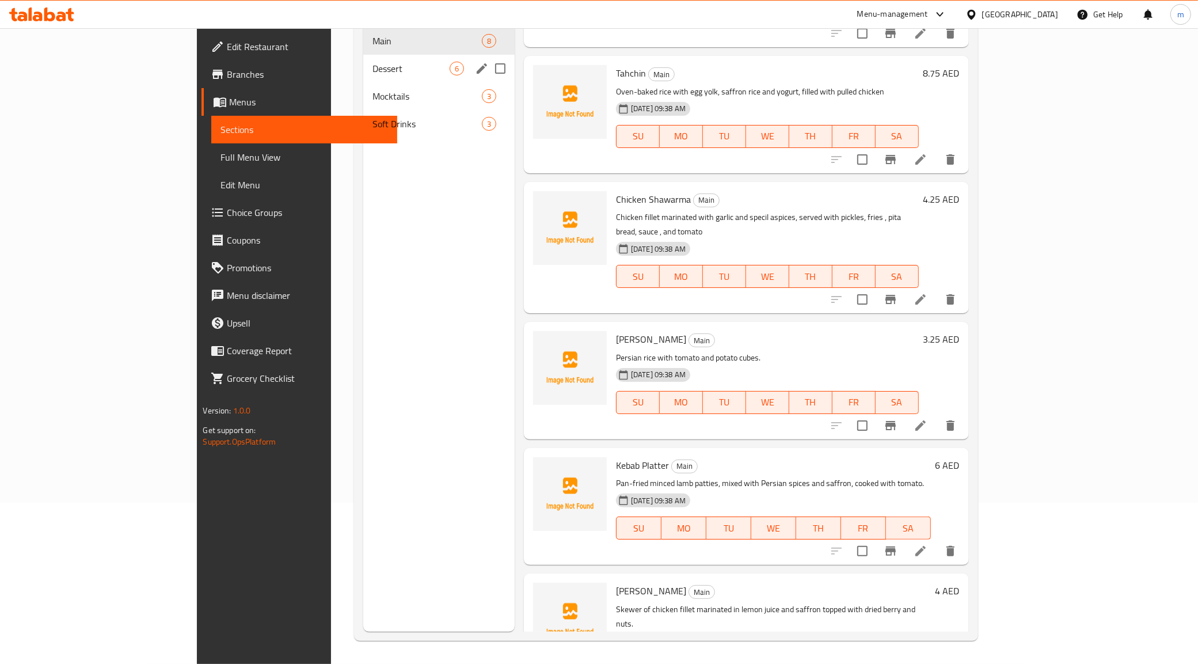
click at [363, 59] on div "Dessert 6" at bounding box center [438, 69] width 151 height 28
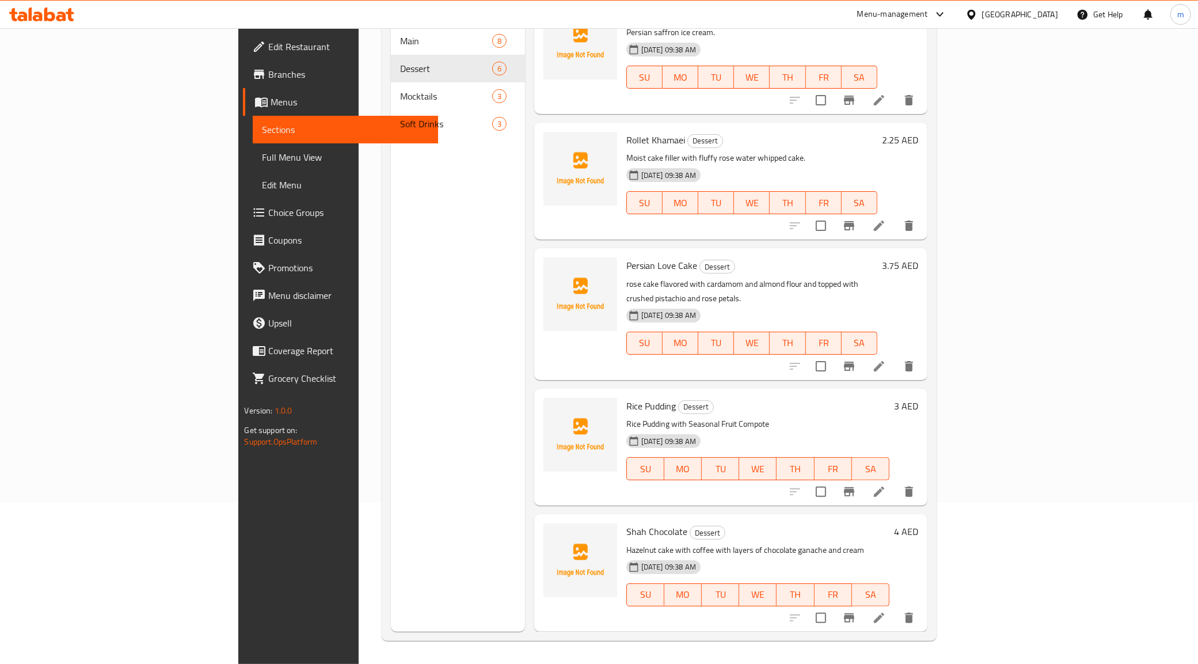
scroll to position [119, 0]
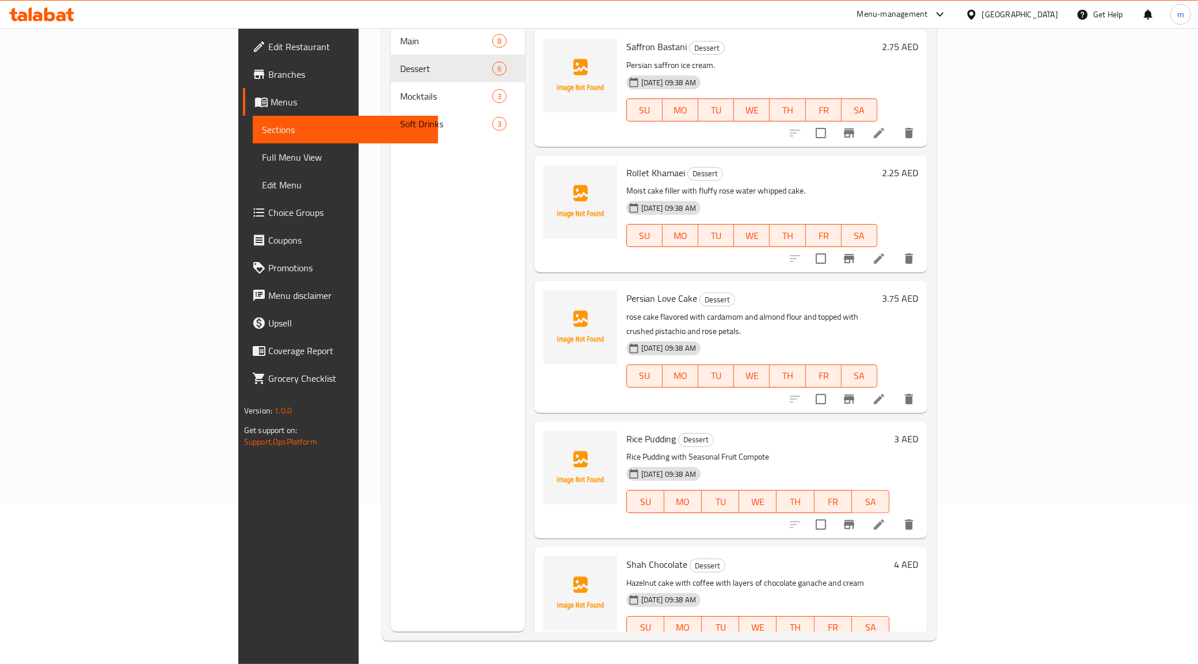
click at [262, 159] on span "Full Menu View" at bounding box center [346, 157] width 168 height 14
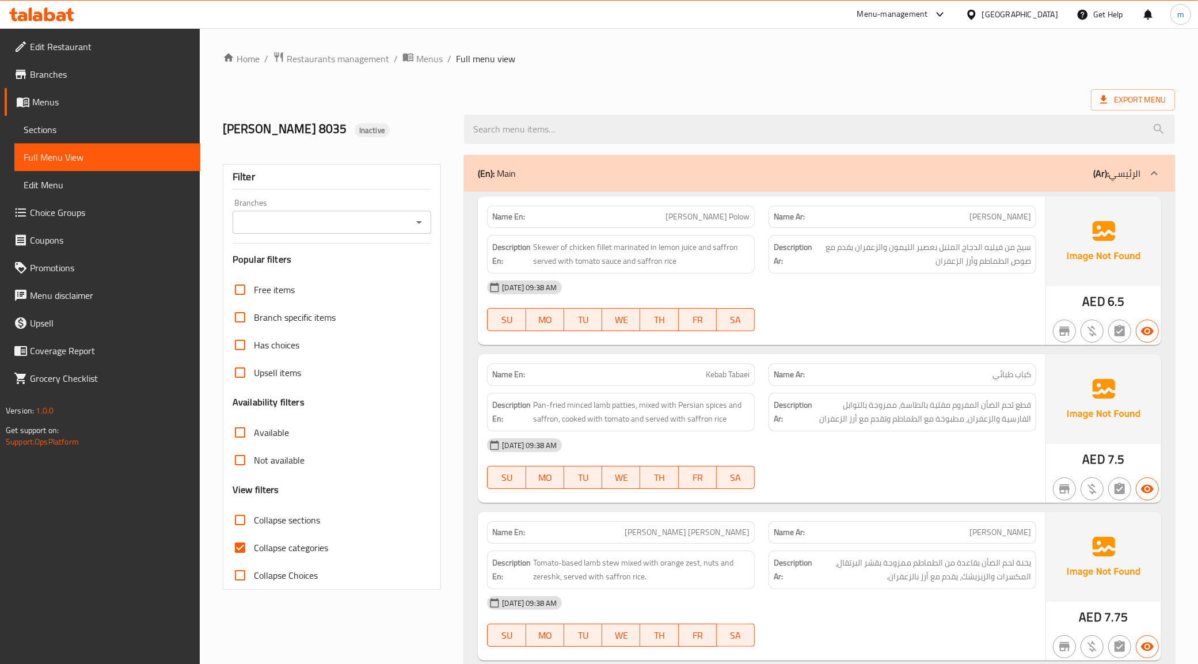
click at [267, 541] on span "Collapse categories" at bounding box center [291, 548] width 74 height 14
click at [254, 541] on input "Collapse categories" at bounding box center [240, 548] width 28 height 28
checkbox input "false"
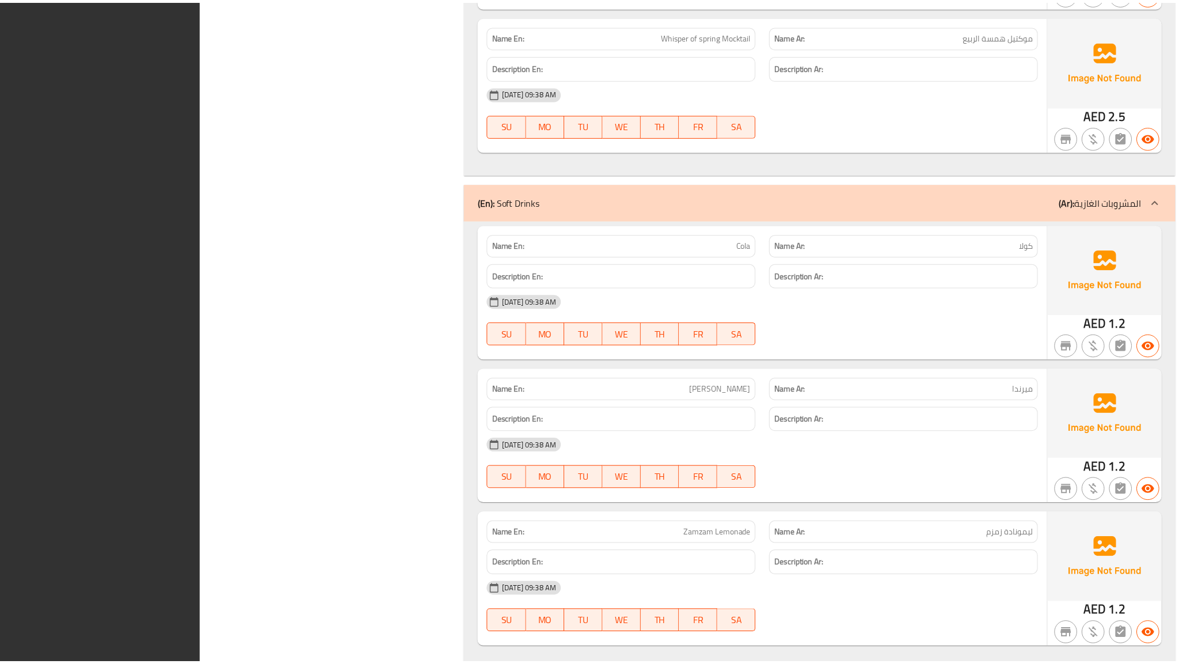
scroll to position [2774, 0]
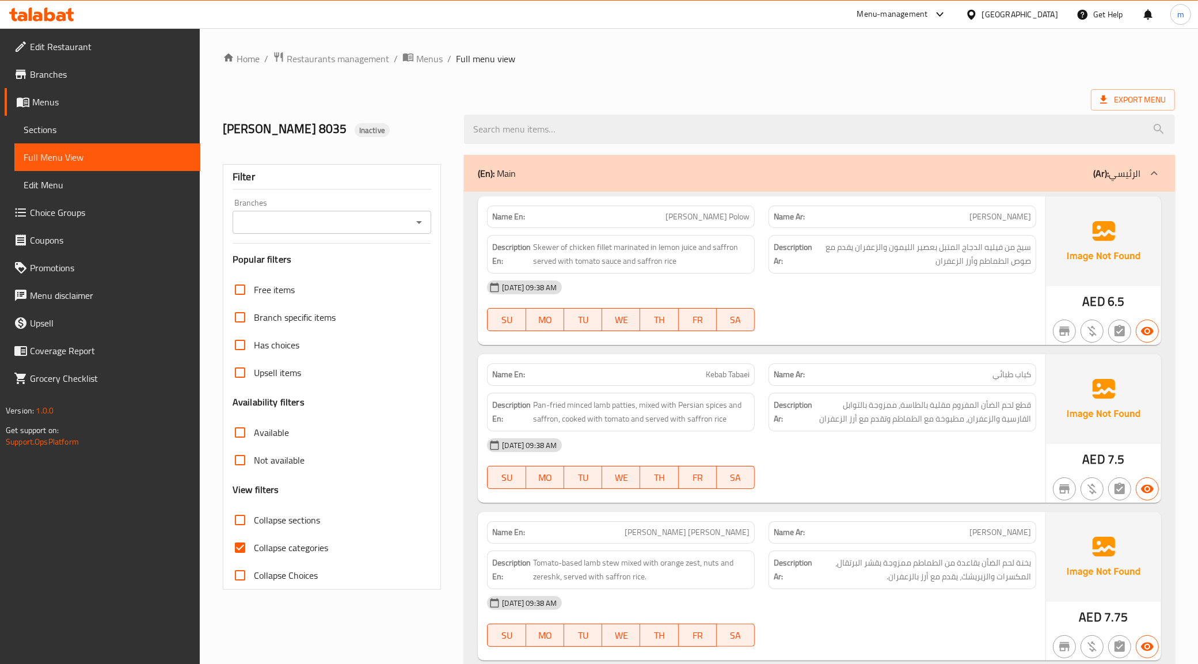
click at [254, 555] on span "Collapse categories" at bounding box center [291, 548] width 74 height 14
click at [254, 555] on input "Collapse categories" at bounding box center [240, 548] width 28 height 28
checkbox input "false"
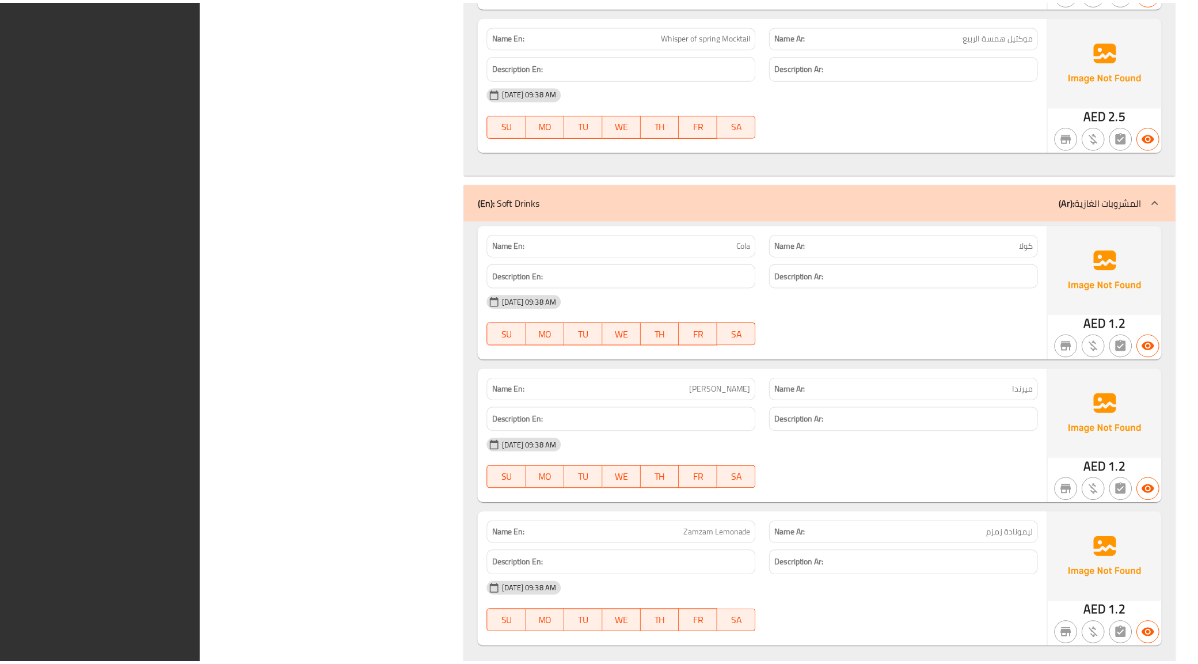
scroll to position [2774, 0]
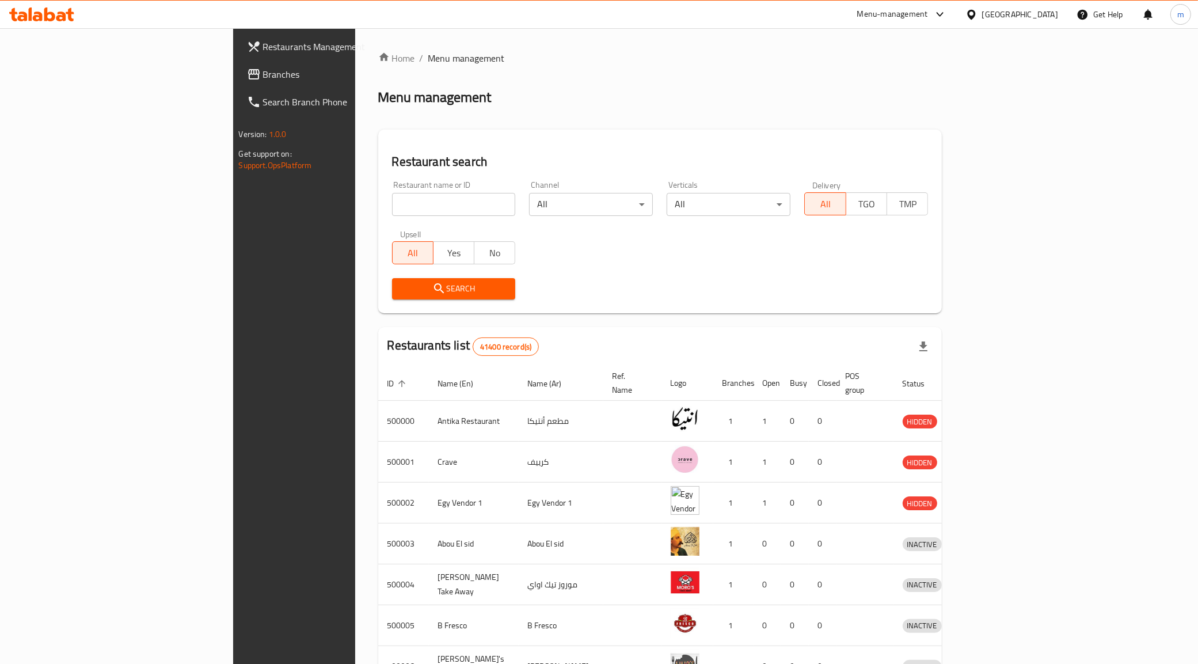
click at [928, 14] on div "Menu-management" at bounding box center [893, 14] width 71 height 14
click at [873, 102] on div "Restaurant-Management" at bounding box center [886, 100] width 90 height 13
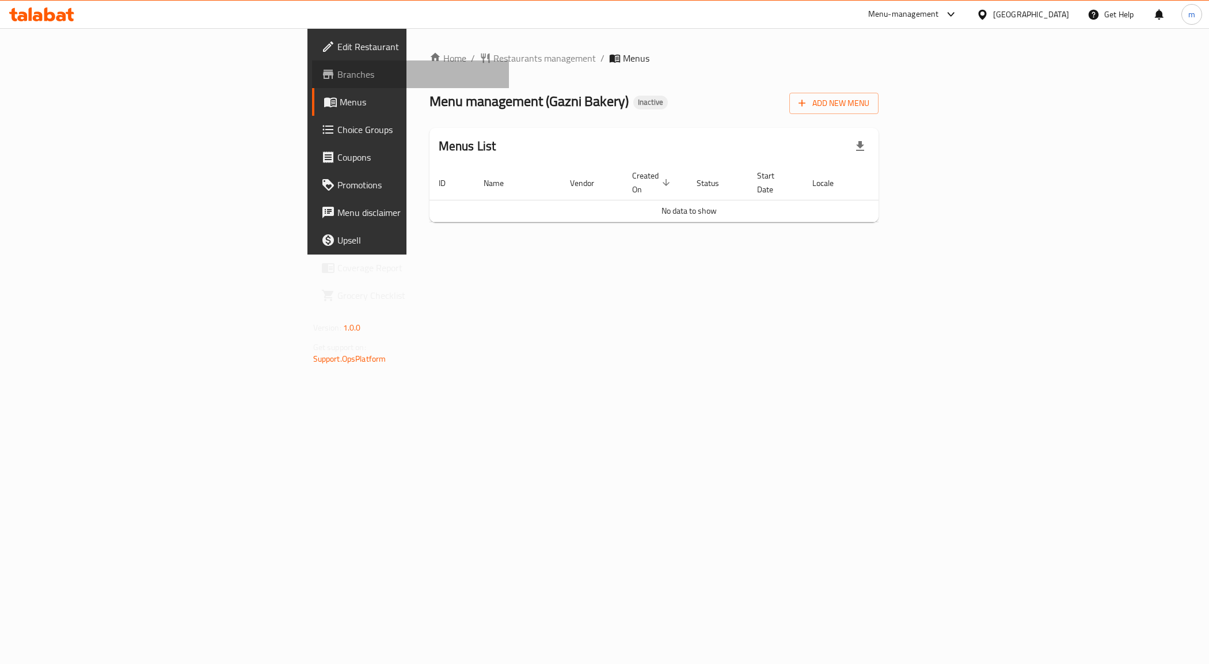
click at [337, 78] on span "Branches" at bounding box center [418, 74] width 163 height 14
